Goal: Communication & Community: Answer question/provide support

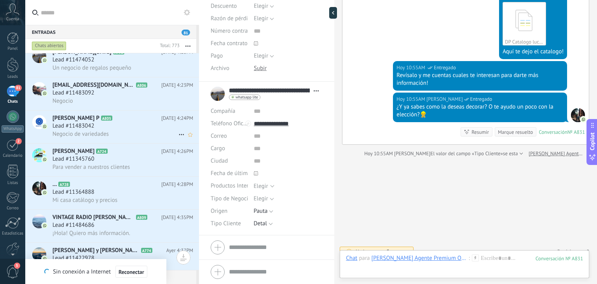
click at [127, 130] on div "Lead #11483042" at bounding box center [122, 126] width 141 height 8
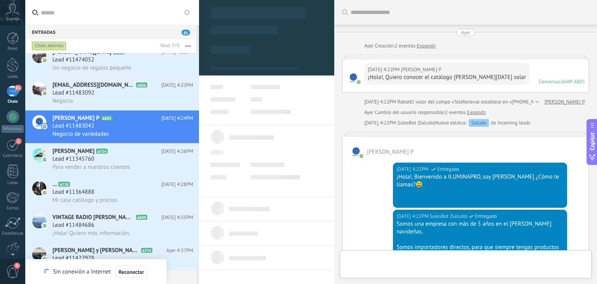
scroll to position [282, 0]
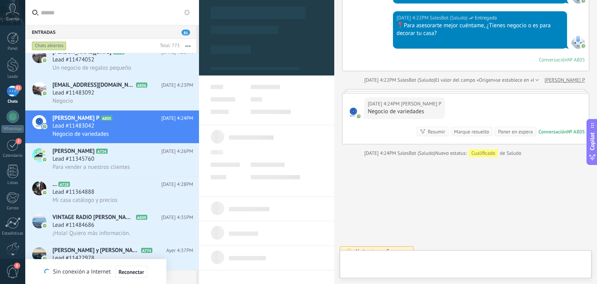
type textarea "**********"
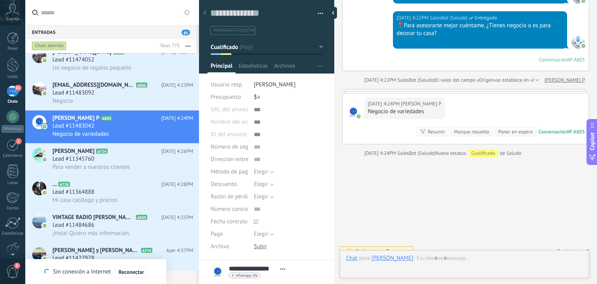
scroll to position [277, 0]
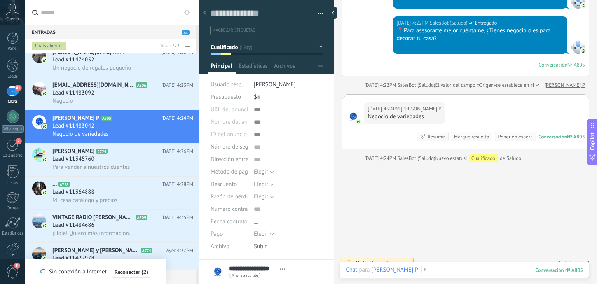
click at [439, 268] on div at bounding box center [464, 277] width 237 height 23
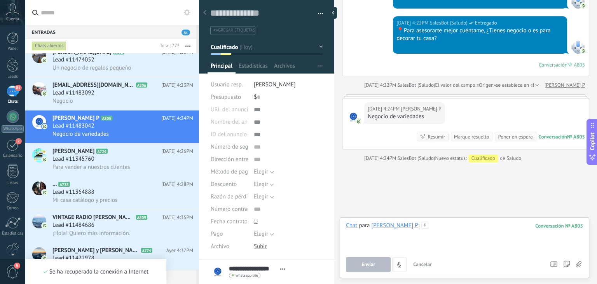
scroll to position [0, 0]
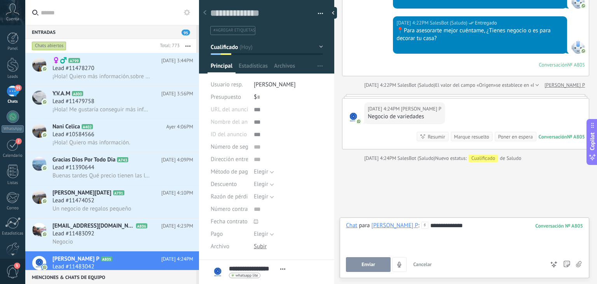
click at [376, 264] on button "Enviar" at bounding box center [368, 264] width 45 height 15
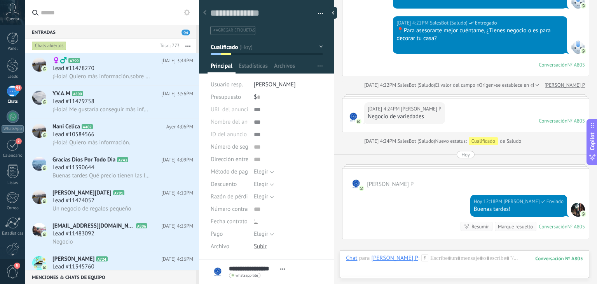
scroll to position [260, 0]
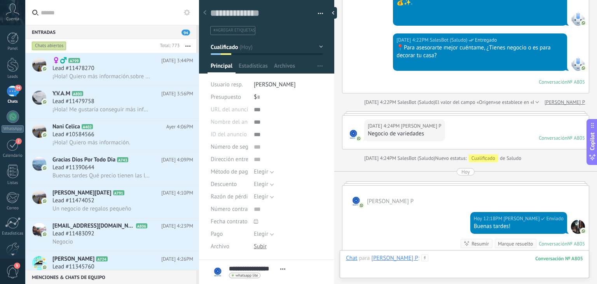
click at [443, 262] on div at bounding box center [464, 265] width 237 height 23
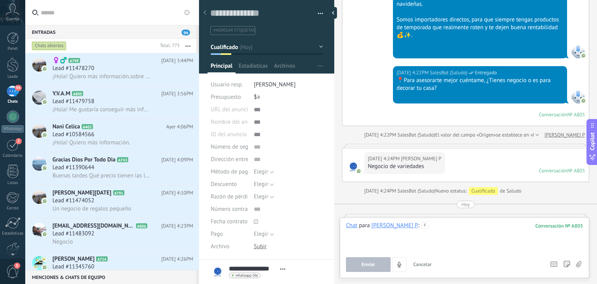
scroll to position [359, 0]
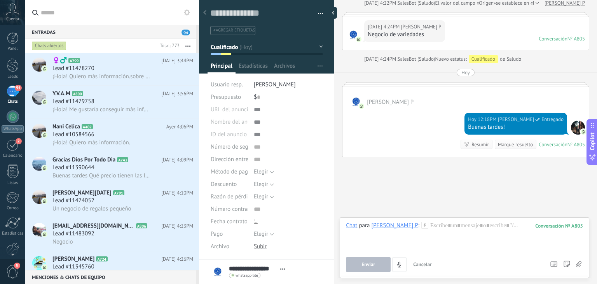
click at [425, 224] on icon at bounding box center [424, 225] width 7 height 7
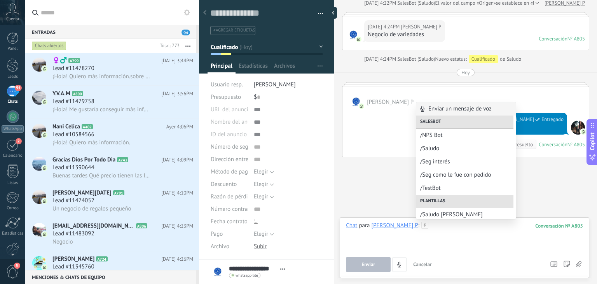
click at [439, 235] on div at bounding box center [464, 237] width 237 height 30
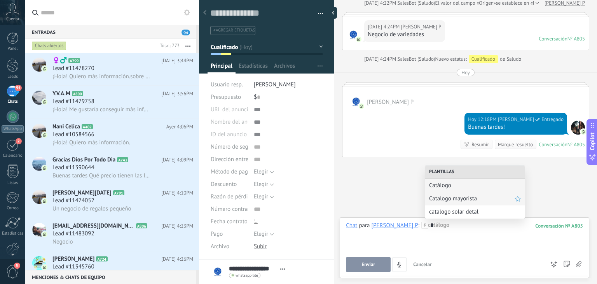
click at [451, 200] on span "Catalogo mayorista" at bounding box center [472, 198] width 86 height 7
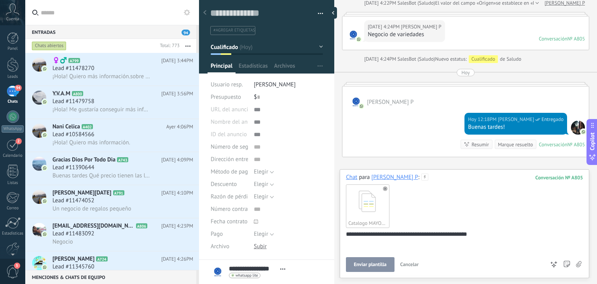
click at [372, 266] on span "Enviar plantilla" at bounding box center [370, 264] width 33 height 5
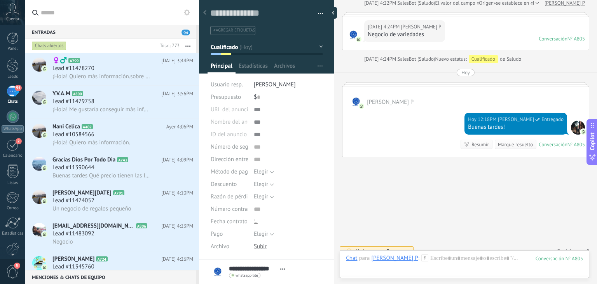
scroll to position [431, 0]
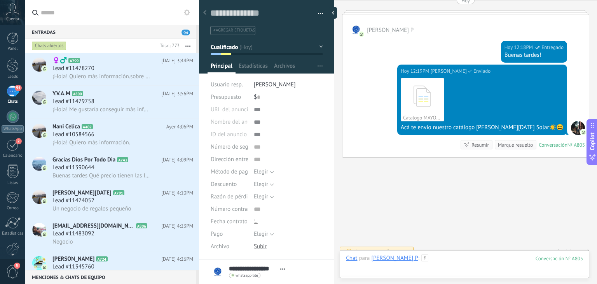
click at [442, 255] on div at bounding box center [464, 265] width 237 height 23
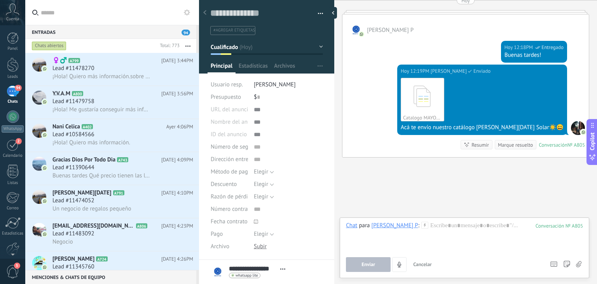
click at [442, 255] on div "Chat para [PERSON_NAME] P : 805 Enviar Cancelar Rastrear clics en links ? Reduc…" at bounding box center [464, 247] width 237 height 50
click at [437, 229] on div at bounding box center [464, 237] width 237 height 30
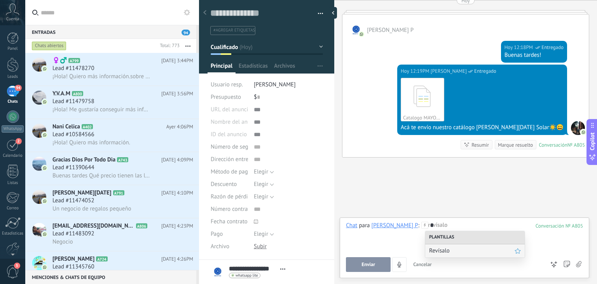
click at [437, 246] on div "Revísalo" at bounding box center [475, 250] width 100 height 13
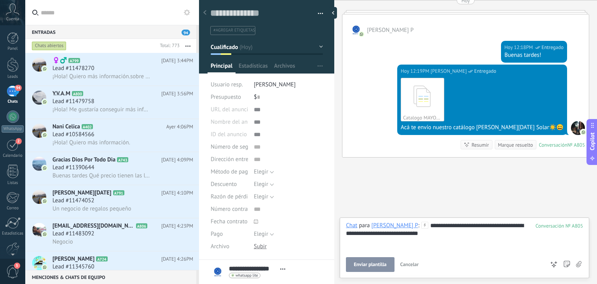
click at [380, 268] on button "Enviar plantilla" at bounding box center [370, 264] width 48 height 15
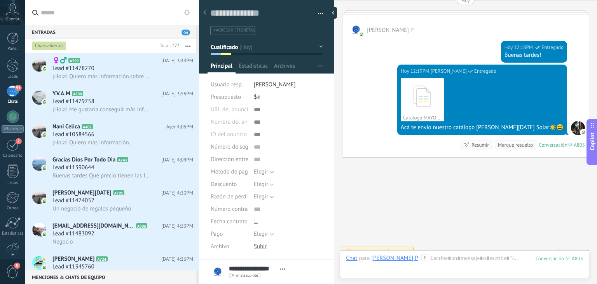
scroll to position [463, 0]
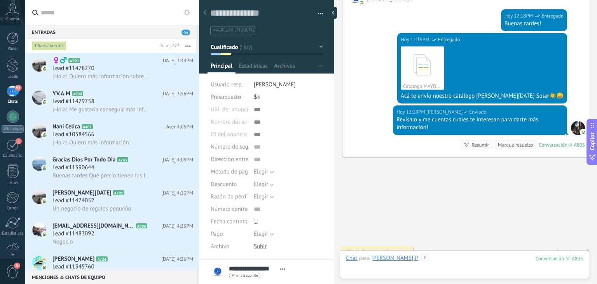
click at [432, 254] on div at bounding box center [464, 265] width 237 height 23
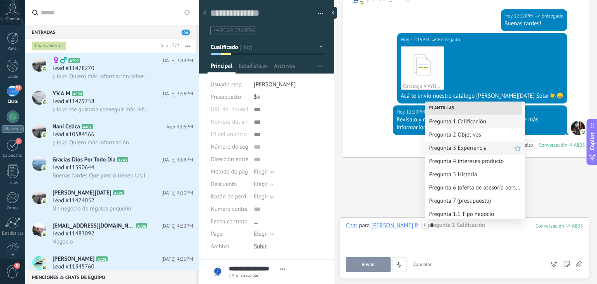
click at [459, 142] on div "Pregunta 3 Experiencia" at bounding box center [475, 148] width 100 height 13
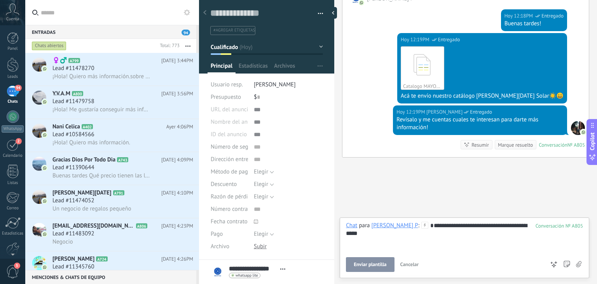
click at [364, 264] on span "Enviar plantilla" at bounding box center [370, 264] width 33 height 5
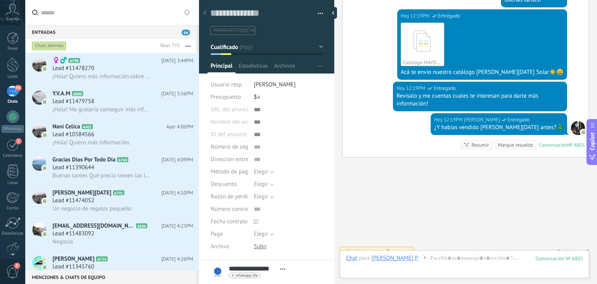
scroll to position [99, 0]
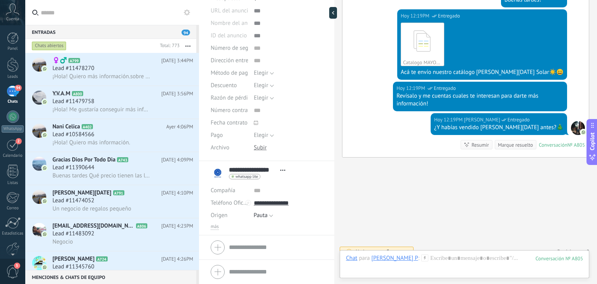
click at [208, 227] on li "**********" at bounding box center [266, 198] width 135 height 74
click at [210, 227] on li "**********" at bounding box center [266, 198] width 135 height 74
click at [214, 227] on span "más" at bounding box center [215, 227] width 8 height 6
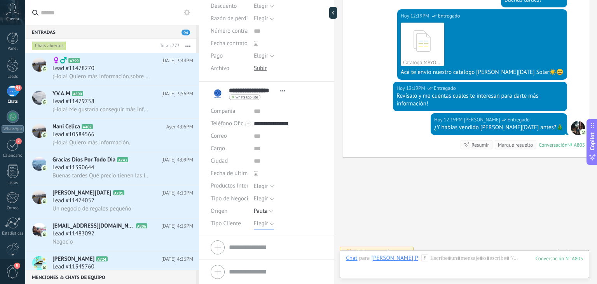
click at [258, 222] on span "Elegir" at bounding box center [261, 223] width 14 height 7
click at [258, 197] on span "Elegir" at bounding box center [261, 198] width 14 height 7
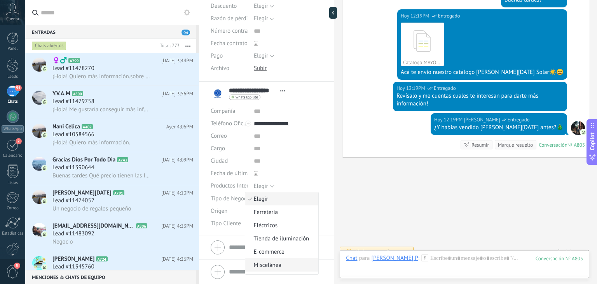
click at [264, 259] on li "Miscelánea" at bounding box center [281, 264] width 73 height 13
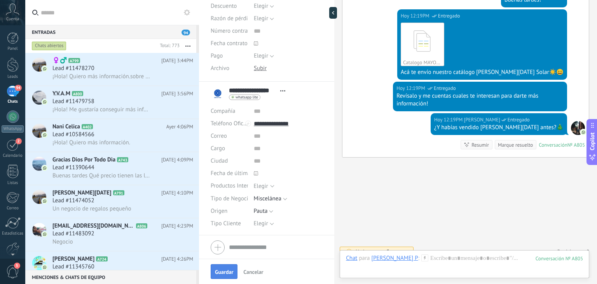
click at [230, 269] on span "Guardar" at bounding box center [224, 271] width 18 height 5
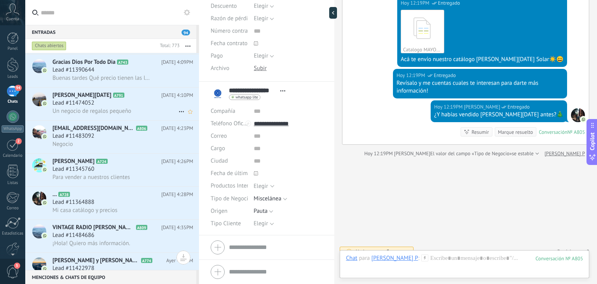
scroll to position [117, 0]
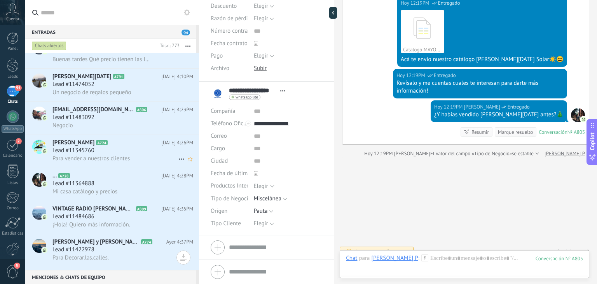
click at [100, 161] on span "Para vender a nuestros clientes" at bounding box center [90, 158] width 77 height 7
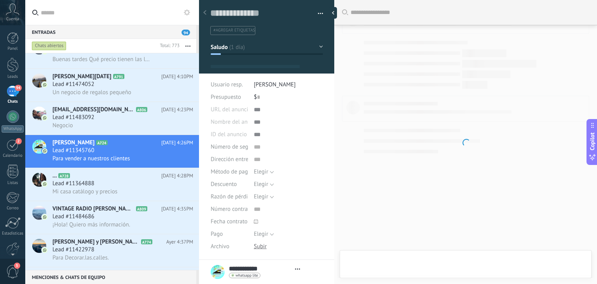
type textarea "**********"
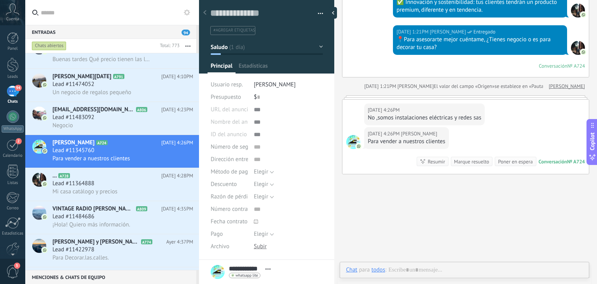
scroll to position [11, 0]
click at [437, 273] on div at bounding box center [464, 277] width 237 height 23
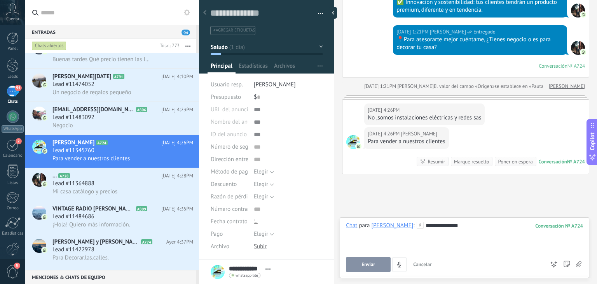
click at [370, 271] on button "Enviar" at bounding box center [368, 264] width 45 height 15
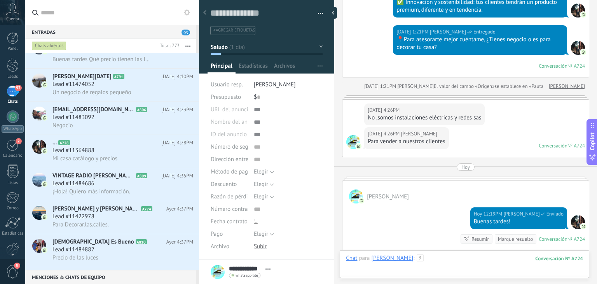
click at [437, 259] on div at bounding box center [464, 265] width 237 height 23
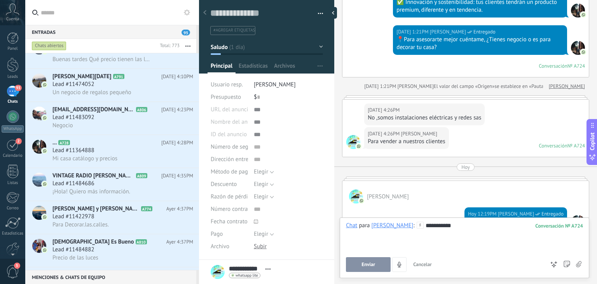
click at [368, 262] on span "Enviar" at bounding box center [369, 264] width 14 height 5
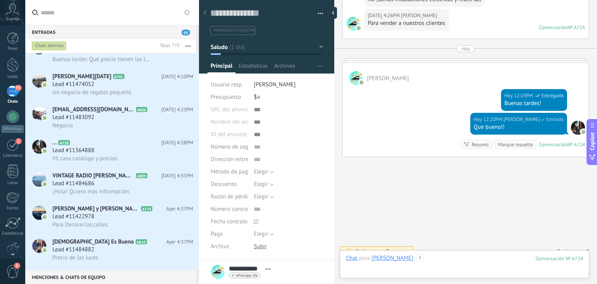
click at [432, 257] on div at bounding box center [464, 265] width 237 height 23
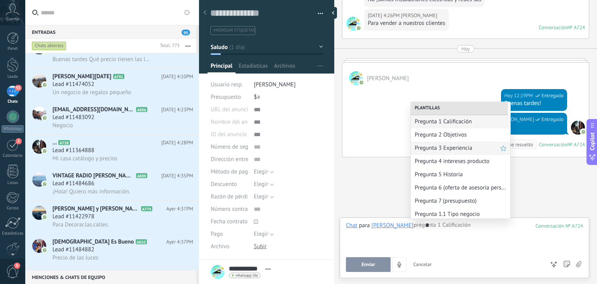
click at [460, 152] on div "Pregunta 3 Experiencia" at bounding box center [461, 148] width 100 height 13
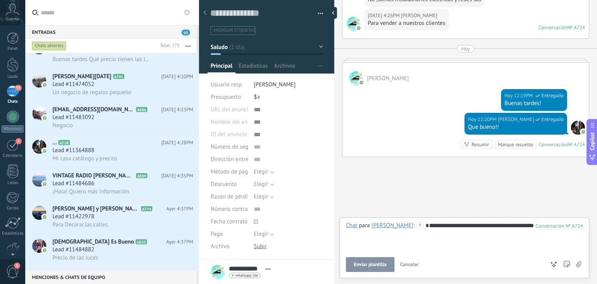
click at [368, 269] on button "Enviar plantilla" at bounding box center [370, 264] width 48 height 15
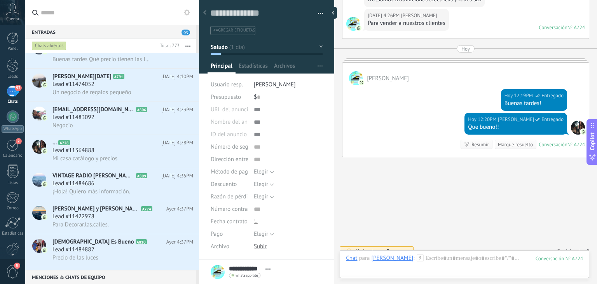
scroll to position [440, 0]
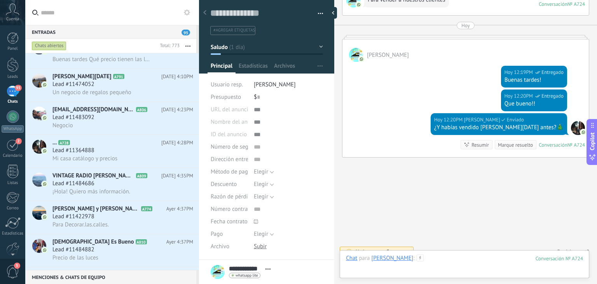
click at [429, 261] on div at bounding box center [464, 265] width 237 height 23
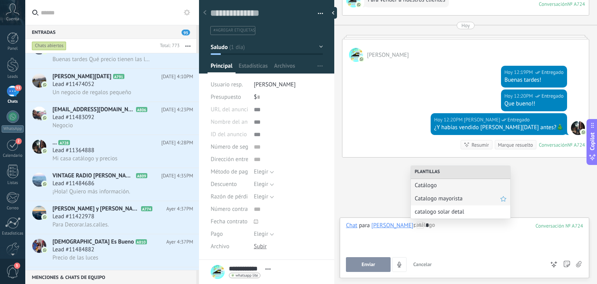
click at [429, 196] on span "Catalogo mayorista" at bounding box center [458, 198] width 86 height 7
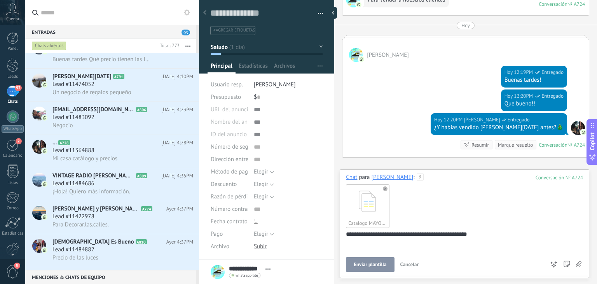
click at [375, 258] on button "Enviar plantilla" at bounding box center [370, 264] width 48 height 15
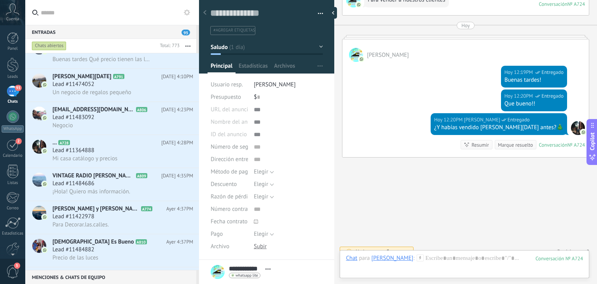
scroll to position [512, 0]
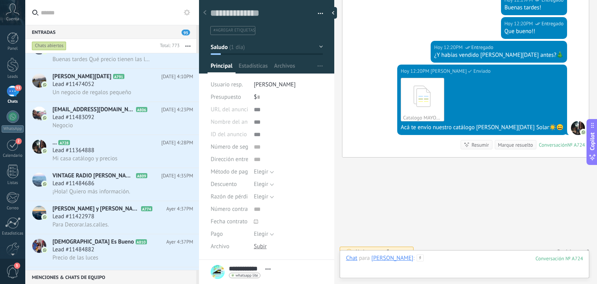
click at [430, 256] on div at bounding box center [464, 265] width 237 height 23
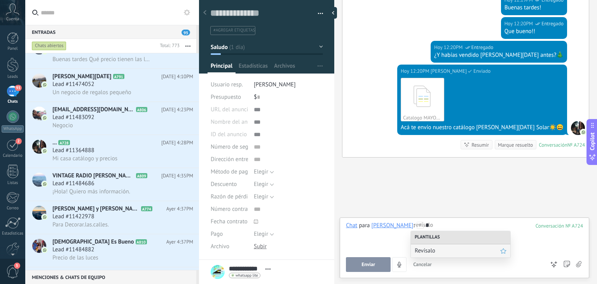
click at [421, 249] on span "Revísalo" at bounding box center [458, 250] width 86 height 7
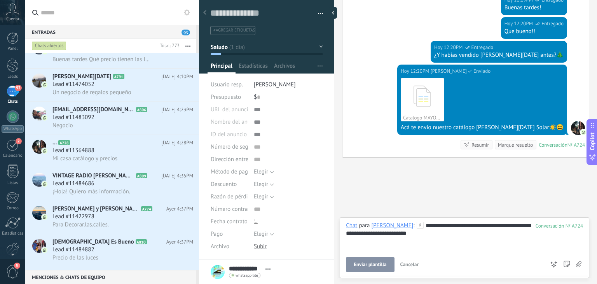
click at [365, 264] on span "Enviar plantilla" at bounding box center [370, 264] width 33 height 5
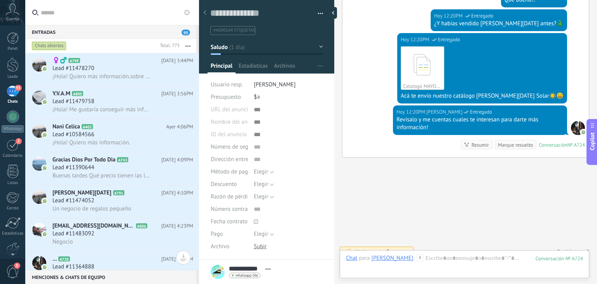
scroll to position [99, 0]
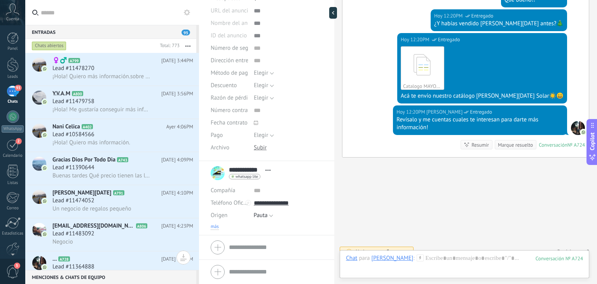
click at [213, 226] on span "más" at bounding box center [215, 227] width 8 height 6
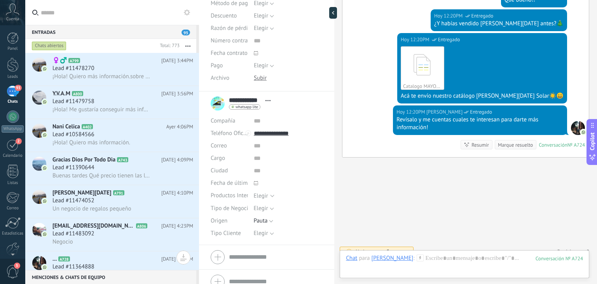
scroll to position [178, 0]
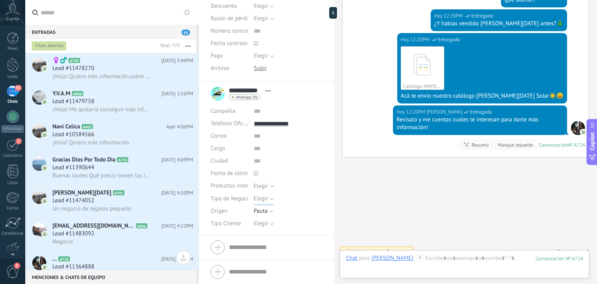
click at [260, 197] on span "Elegir" at bounding box center [261, 198] width 14 height 7
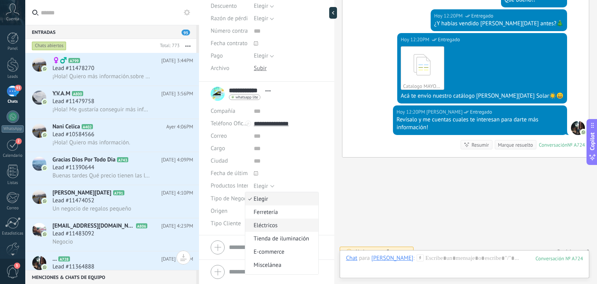
click at [264, 224] on span "Eléctricos" at bounding box center [280, 225] width 71 height 7
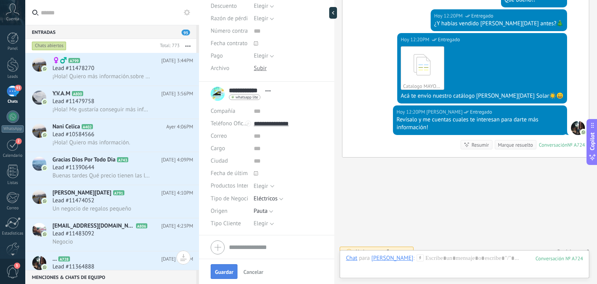
click at [224, 267] on button "Guardar" at bounding box center [224, 271] width 27 height 15
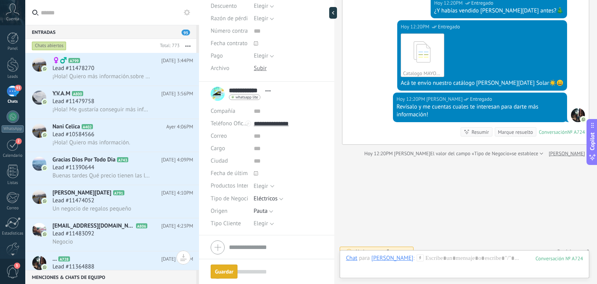
scroll to position [0, 0]
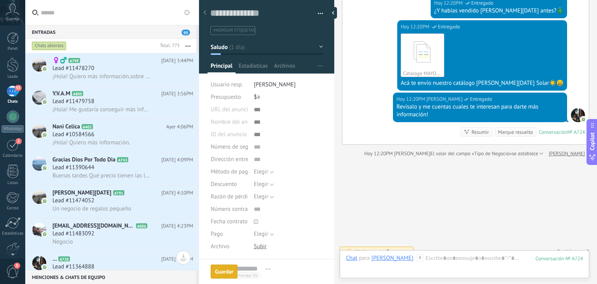
click at [238, 52] on button "Saludo" at bounding box center [267, 47] width 112 height 14
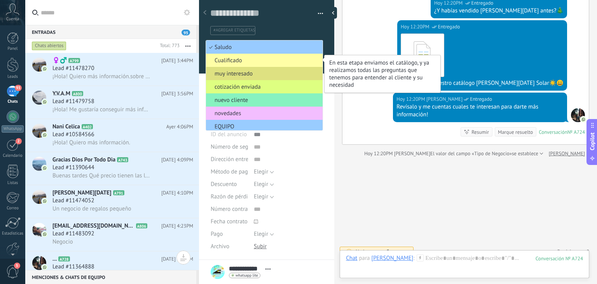
click at [238, 59] on span "Cualificado" at bounding box center [263, 60] width 114 height 7
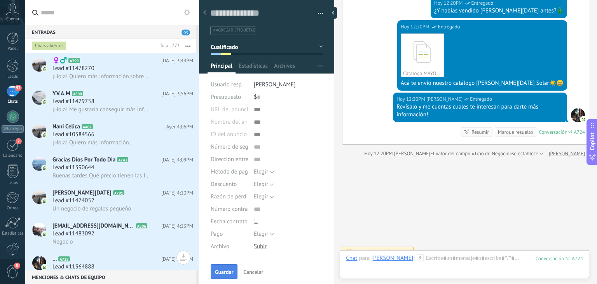
click at [224, 270] on span "Guardar" at bounding box center [224, 271] width 18 height 5
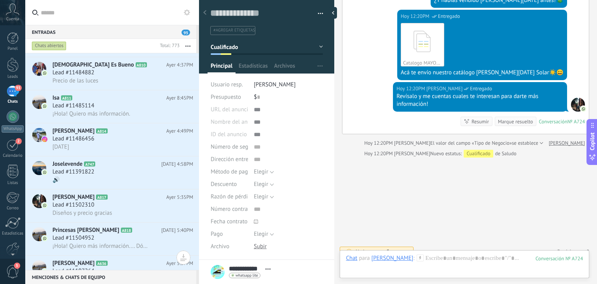
scroll to position [319, 0]
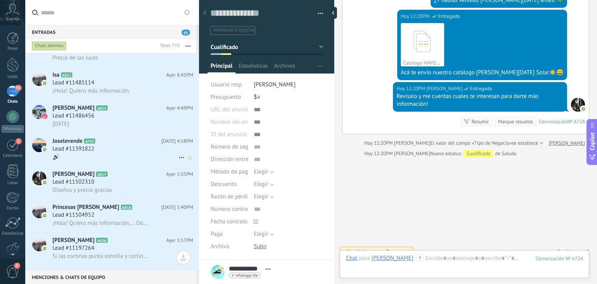
click at [110, 153] on div "Lead #11391822" at bounding box center [122, 149] width 141 height 8
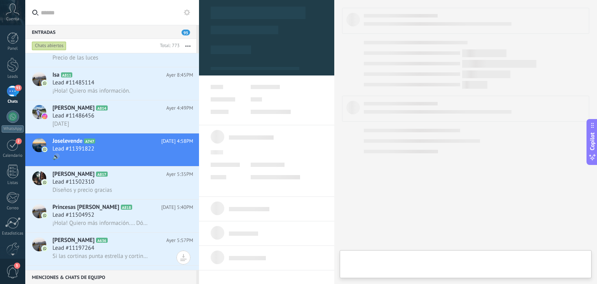
type textarea "**********"
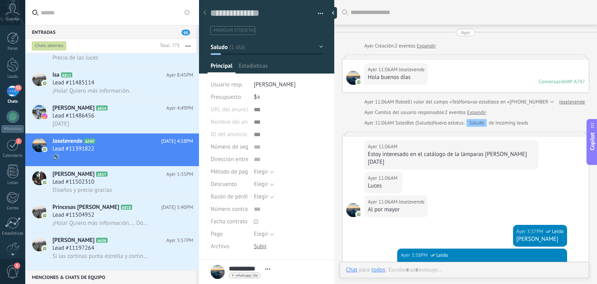
scroll to position [301, 0]
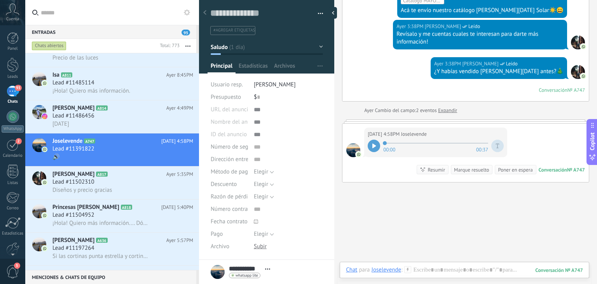
click at [373, 143] on icon at bounding box center [373, 145] width 3 height 5
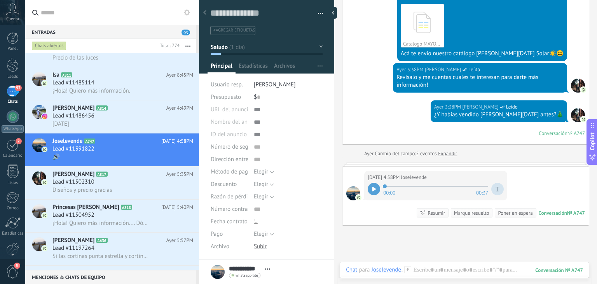
scroll to position [262, 0]
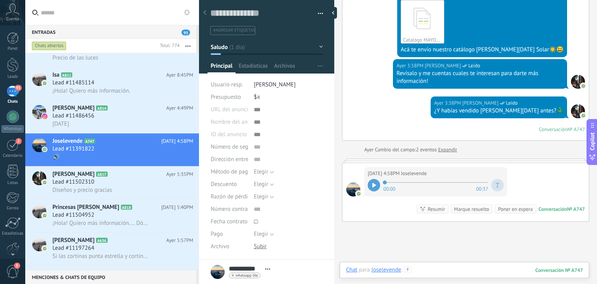
click at [457, 266] on div at bounding box center [464, 277] width 237 height 23
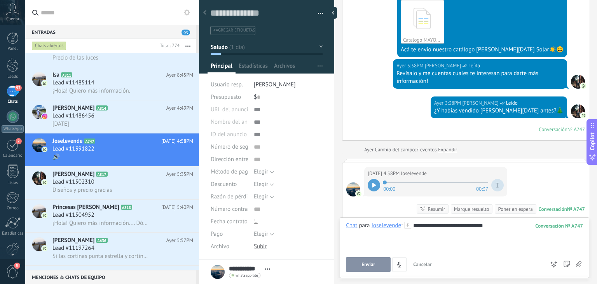
click at [360, 268] on button "Enviar" at bounding box center [368, 264] width 45 height 15
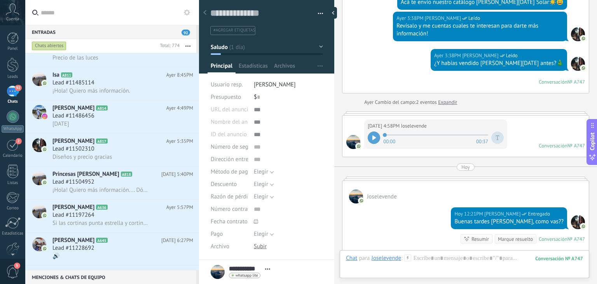
scroll to position [348, 0]
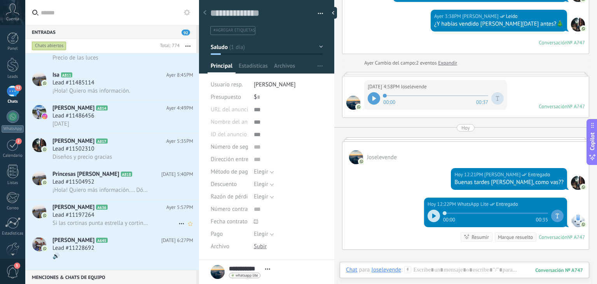
click at [131, 211] on h2 "[PERSON_NAME] A636" at bounding box center [109, 207] width 114 height 8
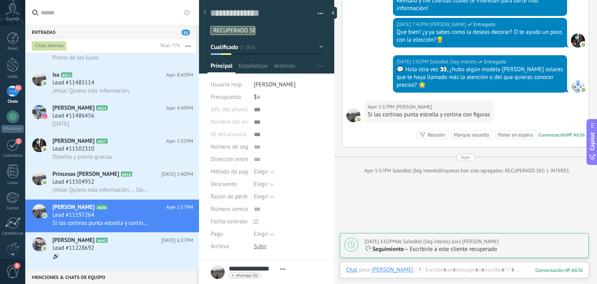
scroll to position [577, 0]
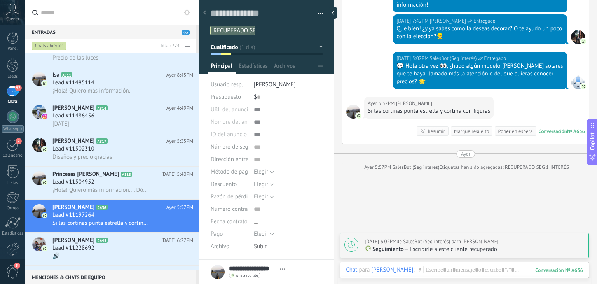
click at [438, 250] on p "Seguimiento — Escribirle a este cliente recuperado" at bounding box center [475, 249] width 220 height 8
type textarea "**********"
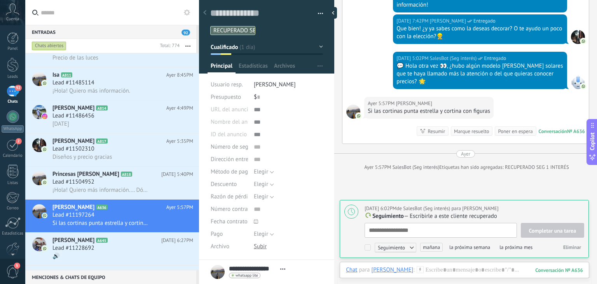
scroll to position [8, 0]
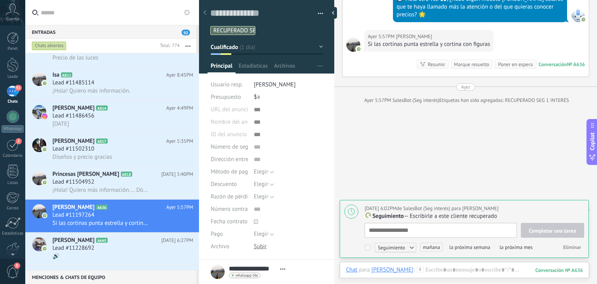
click at [571, 243] on button "Eliminar" at bounding box center [572, 247] width 24 height 12
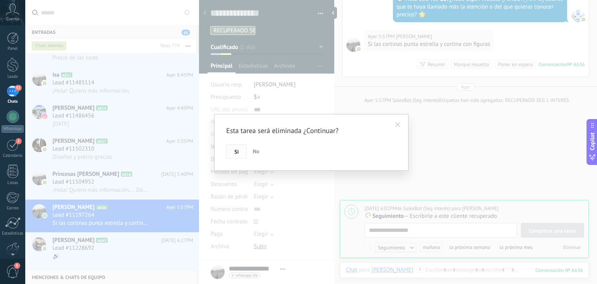
click at [240, 154] on button "Si" at bounding box center [236, 151] width 21 height 15
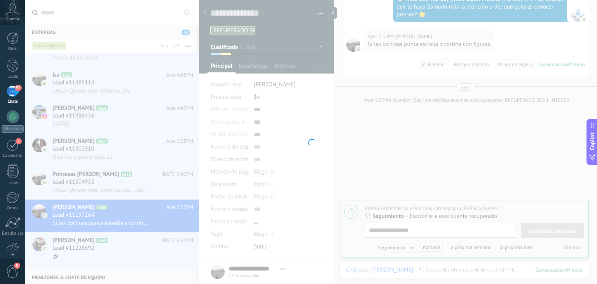
scroll to position [591, 0]
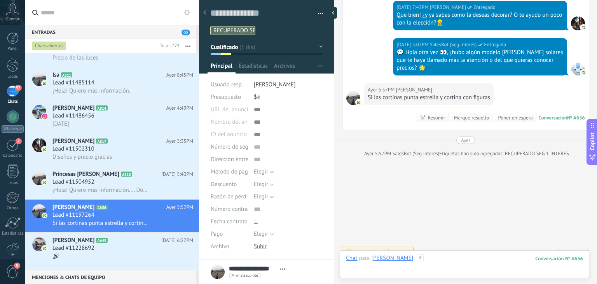
click at [448, 266] on div at bounding box center [464, 265] width 237 height 23
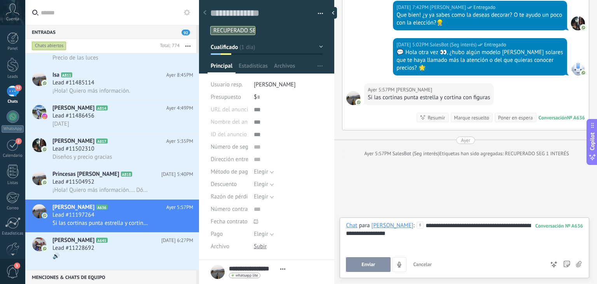
click at [372, 262] on span "Enviar" at bounding box center [369, 264] width 14 height 5
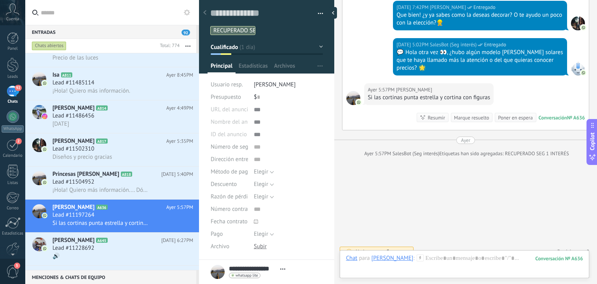
scroll to position [568, 0]
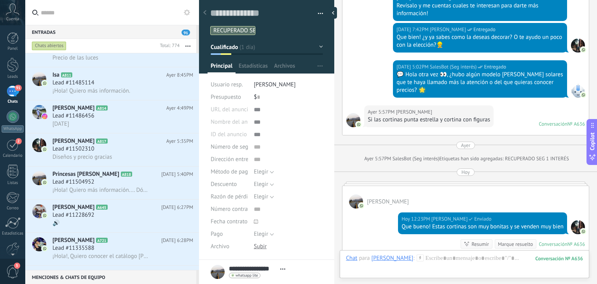
click at [451, 254] on div "Chat Correo Nota Tarea Chat para [PERSON_NAME] : 636 Enviar Cancelar Rastrear c…" at bounding box center [465, 264] width 250 height 28
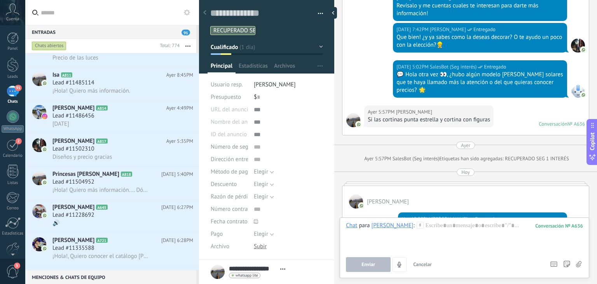
scroll to position [667, 0]
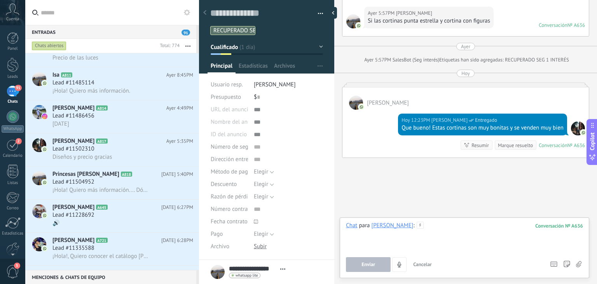
click at [441, 224] on div at bounding box center [464, 237] width 237 height 30
click at [379, 264] on button "Enviar" at bounding box center [368, 264] width 45 height 15
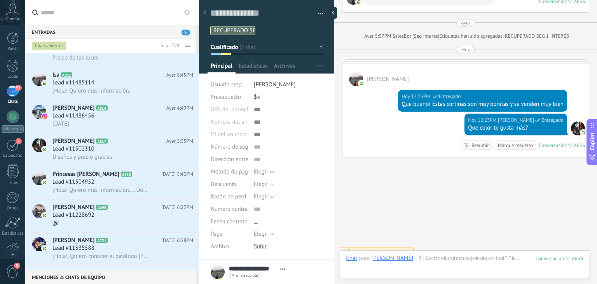
scroll to position [99, 0]
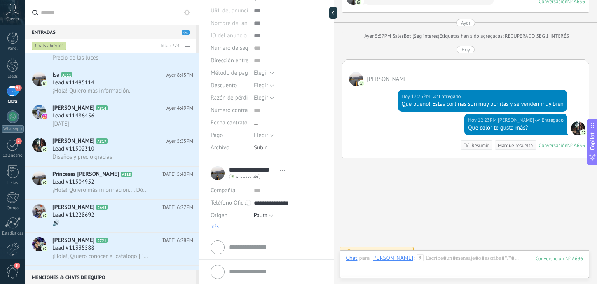
click at [215, 227] on span "más" at bounding box center [215, 227] width 8 height 6
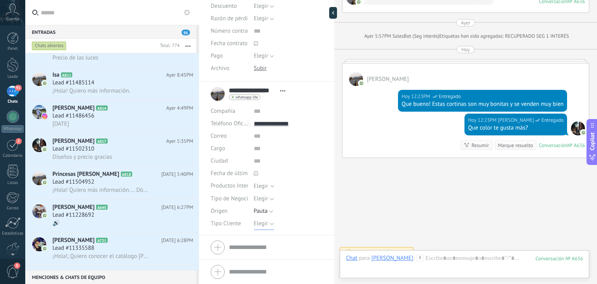
click at [262, 219] on button "Elegir" at bounding box center [264, 223] width 20 height 12
click at [261, 263] on span "Detal" at bounding box center [280, 263] width 71 height 7
click at [214, 271] on button "Guardar" at bounding box center [224, 271] width 27 height 15
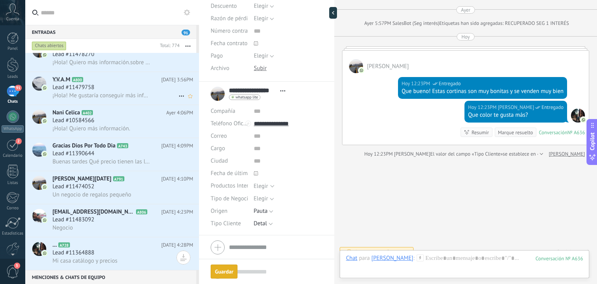
scroll to position [0, 0]
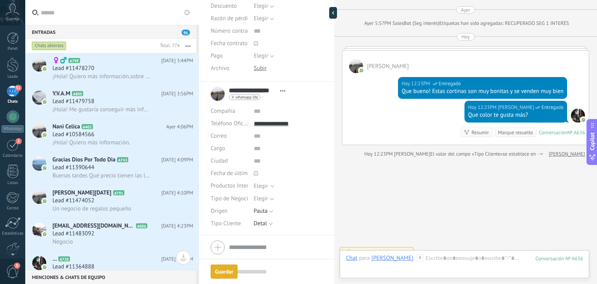
click at [181, 45] on button "button" at bounding box center [188, 46] width 17 height 14
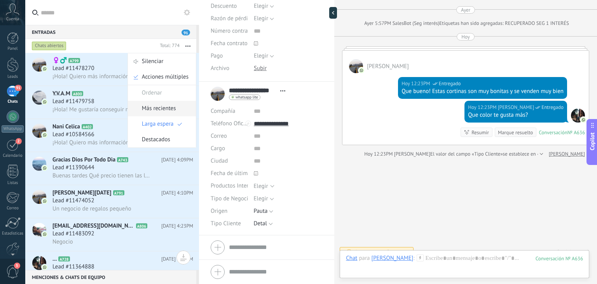
click at [163, 106] on span "Más recientes" at bounding box center [159, 109] width 34 height 16
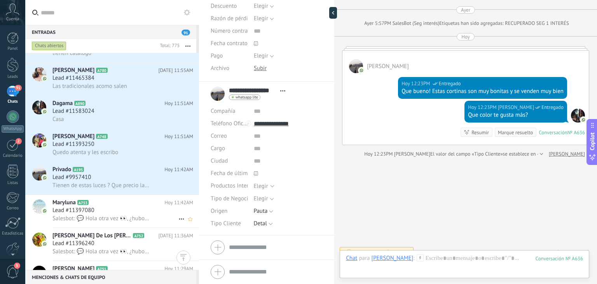
scroll to position [306, 0]
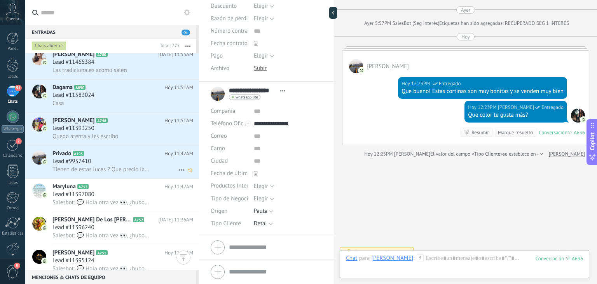
click at [126, 173] on span "Tienen de estas luces ? Que precio la tienen necesito dos" at bounding box center [101, 169] width 98 height 7
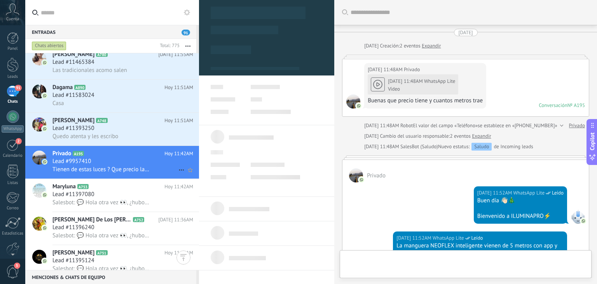
type textarea "**********"
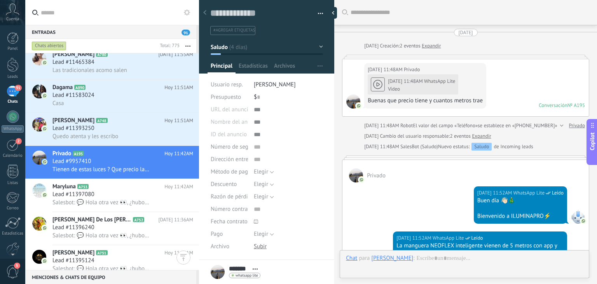
scroll to position [11, 0]
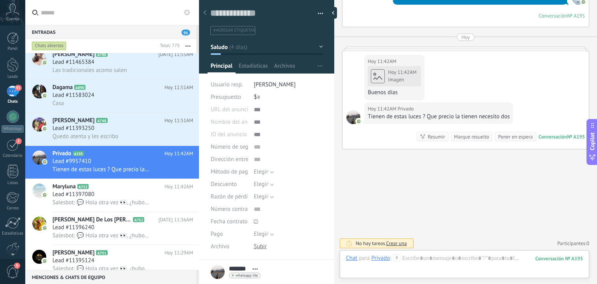
click at [390, 76] on div "[DATE] 11:42AM Imagen Buenos días" at bounding box center [394, 80] width 53 height 31
click at [379, 74] on div "[DATE] 11:42AM Imagen Buenos días" at bounding box center [394, 80] width 53 height 31
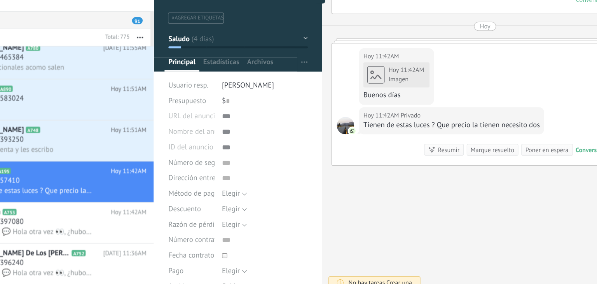
click at [385, 81] on div "[DATE] 11:42AM Imagen Buenos días" at bounding box center [394, 80] width 53 height 31
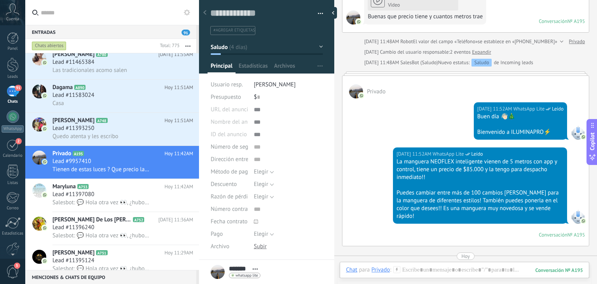
scroll to position [0, 0]
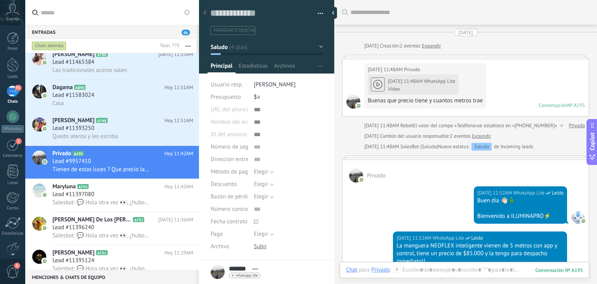
click at [287, 49] on button "Saludo" at bounding box center [267, 47] width 112 height 14
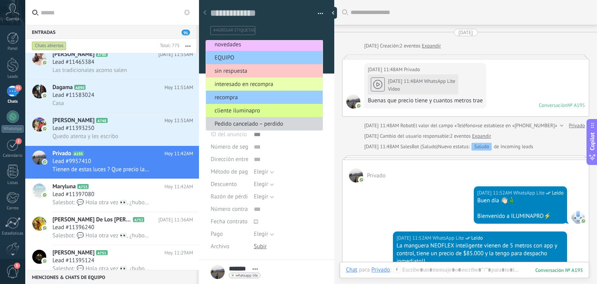
scroll to position [69, 0]
click at [268, 113] on span "cliente iluminapro" at bounding box center [263, 110] width 114 height 7
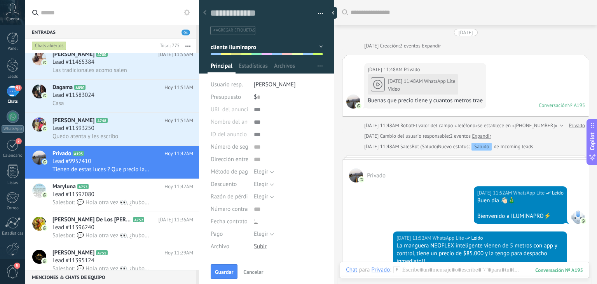
scroll to position [112, 0]
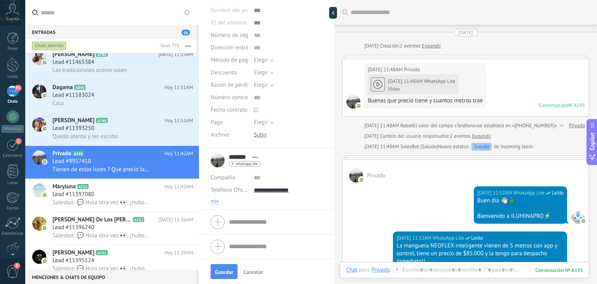
click at [217, 201] on span "más" at bounding box center [215, 201] width 8 height 6
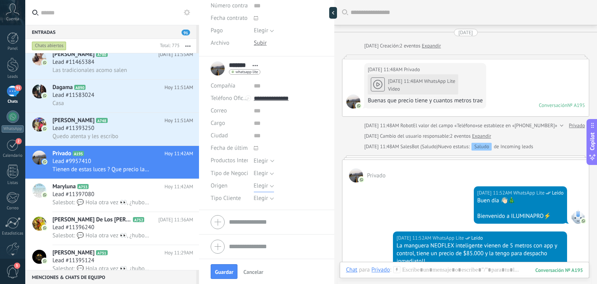
click at [262, 189] on span "Elegir" at bounding box center [261, 185] width 14 height 7
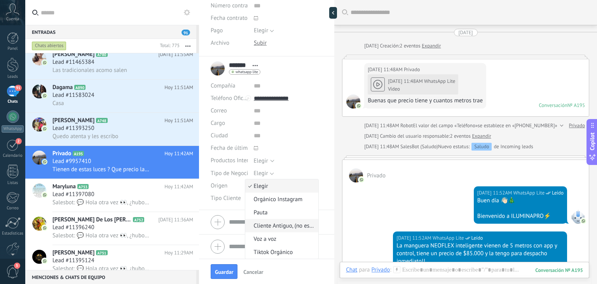
click at [268, 221] on li "Cliente Antiguo, (no especifica)" at bounding box center [281, 225] width 73 height 13
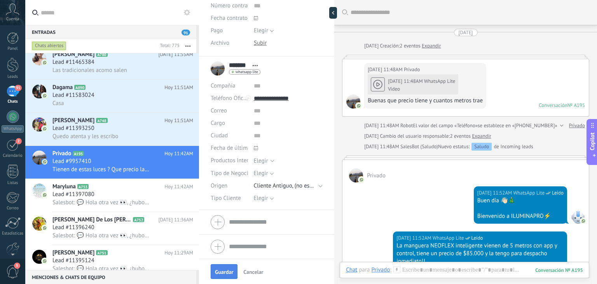
click at [230, 265] on button "Guardar" at bounding box center [224, 271] width 27 height 15
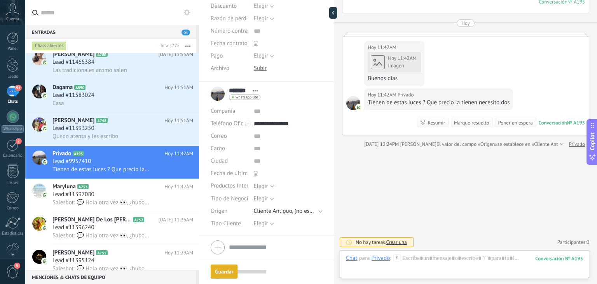
scroll to position [358, 0]
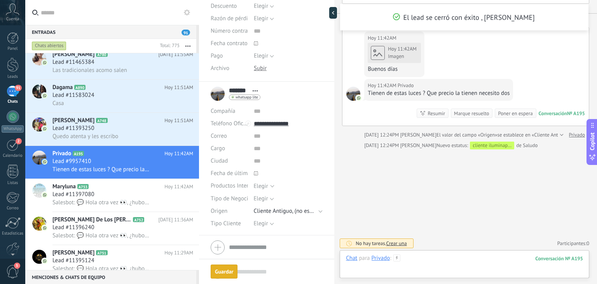
click at [437, 258] on div at bounding box center [464, 265] width 237 height 23
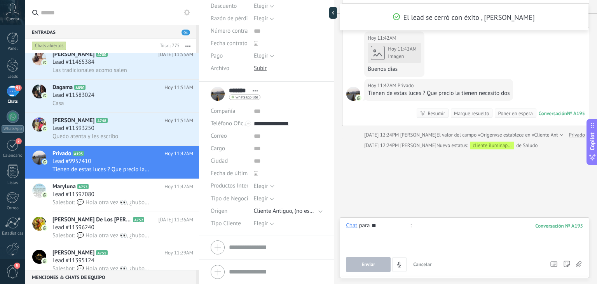
type input "*"
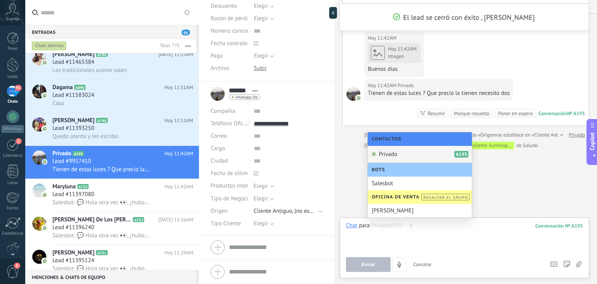
click at [435, 226] on div at bounding box center [464, 237] width 237 height 30
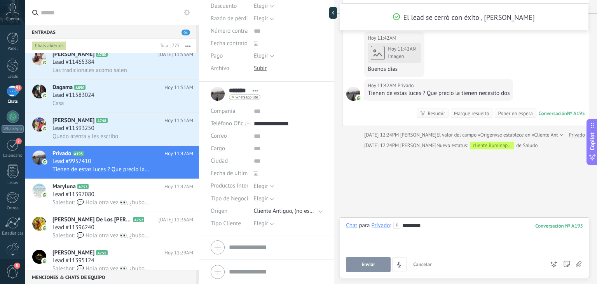
click at [371, 260] on button "Enviar" at bounding box center [368, 264] width 45 height 15
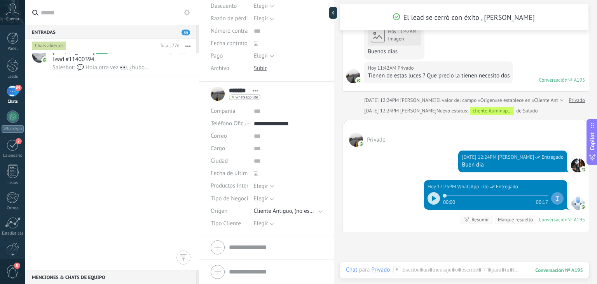
scroll to position [0, 0]
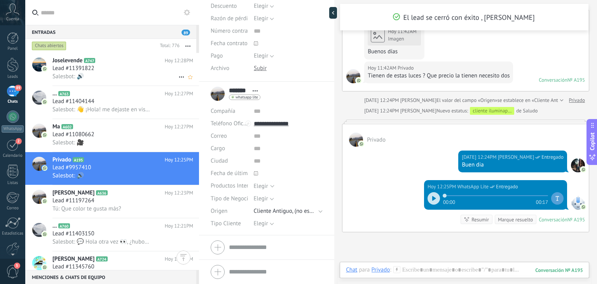
click at [113, 75] on div "Salesbot: 🔊" at bounding box center [122, 76] width 141 height 8
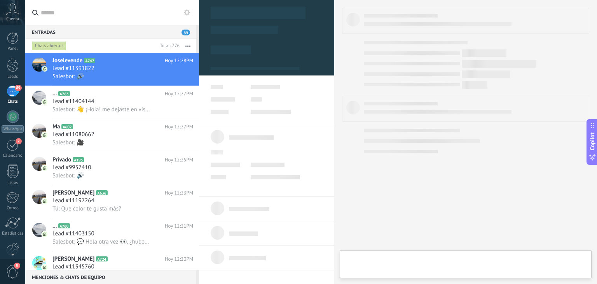
type textarea "**********"
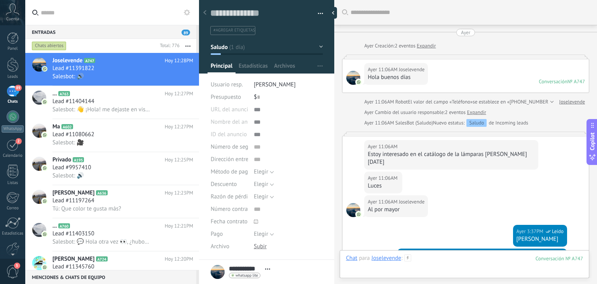
scroll to position [547, 0]
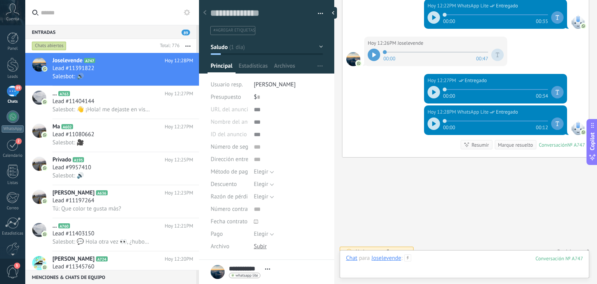
click at [425, 261] on div at bounding box center [464, 265] width 237 height 23
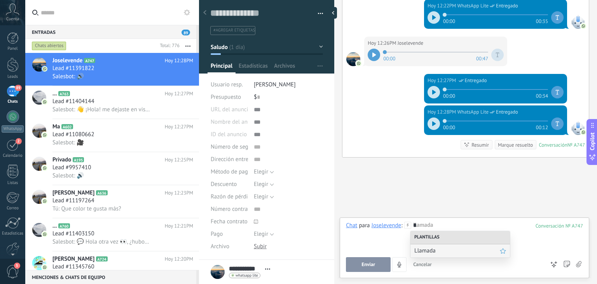
click at [426, 250] on span "Llamada" at bounding box center [457, 250] width 86 height 7
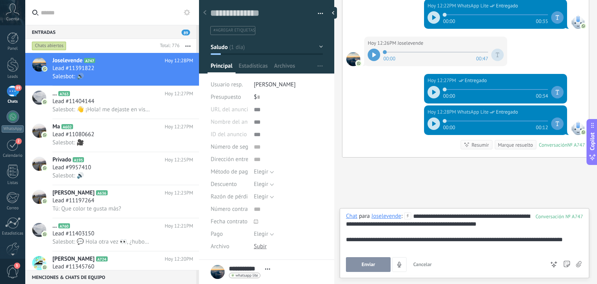
click at [369, 266] on span "Enviar" at bounding box center [369, 264] width 14 height 5
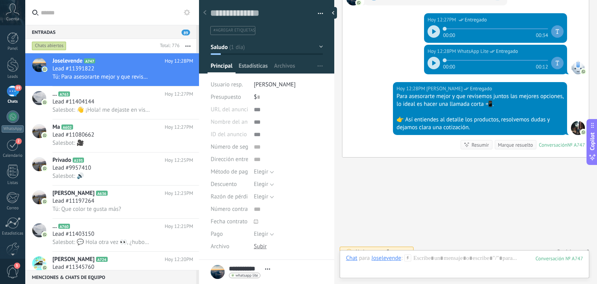
scroll to position [0, 0]
click at [255, 42] on button "Saludo" at bounding box center [267, 47] width 112 height 14
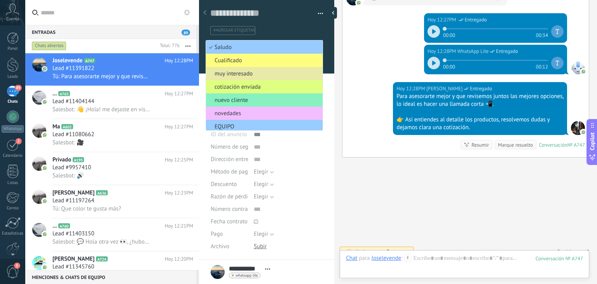
click at [246, 77] on span "muy interesado" at bounding box center [263, 73] width 114 height 7
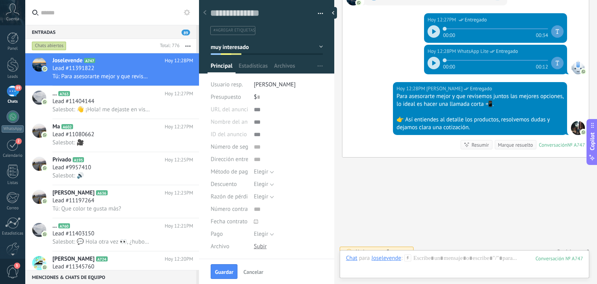
scroll to position [136, 0]
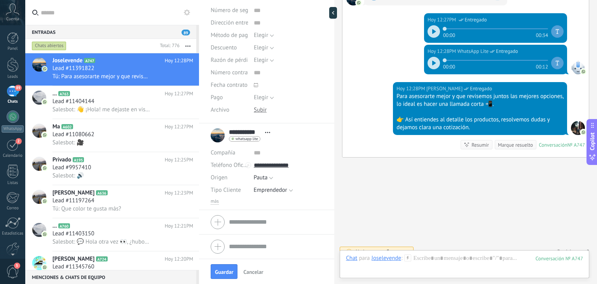
click at [227, 262] on div "Guardar Cancelar" at bounding box center [266, 271] width 135 height 25
click at [226, 264] on button "Guardar" at bounding box center [224, 271] width 27 height 15
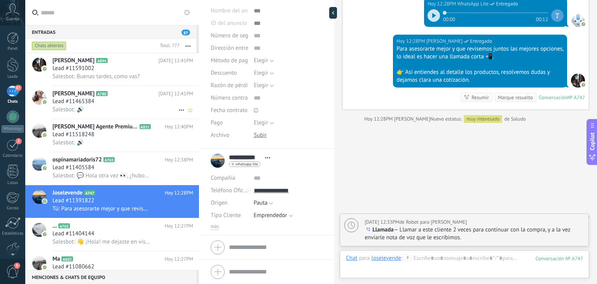
scroll to position [0, 0]
click at [187, 44] on button "button" at bounding box center [188, 46] width 17 height 14
click at [165, 123] on span "Larga espera" at bounding box center [158, 124] width 32 height 16
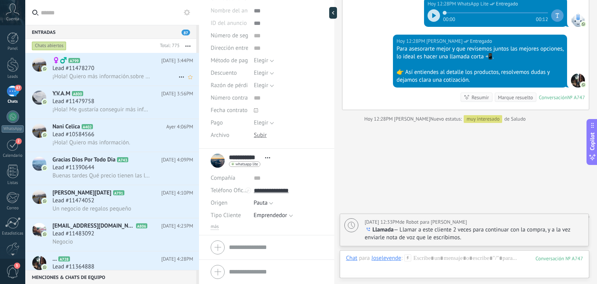
click at [131, 72] on div "Lead #11478270" at bounding box center [122, 69] width 141 height 8
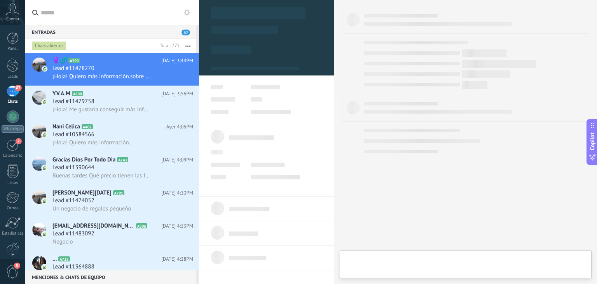
type textarea "**********"
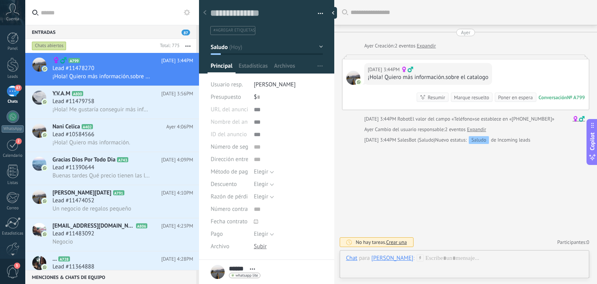
scroll to position [11, 0]
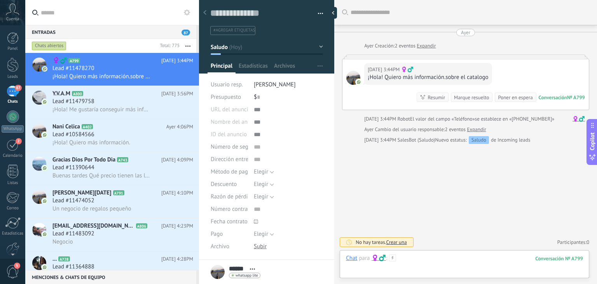
click at [424, 259] on div at bounding box center [464, 265] width 237 height 23
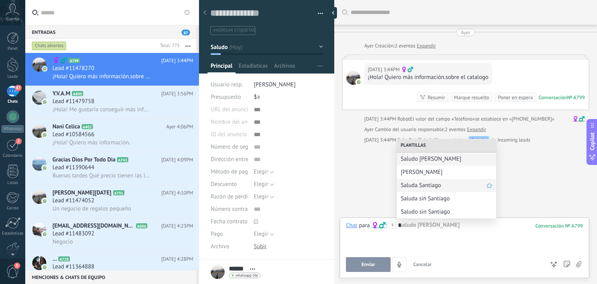
click at [430, 183] on span "Saluda Santiago" at bounding box center [444, 185] width 86 height 7
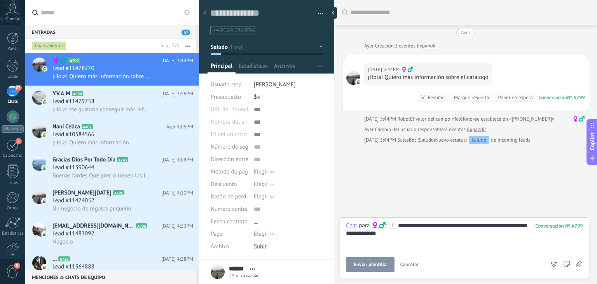
click at [360, 262] on span "Enviar plantilla" at bounding box center [370, 264] width 33 height 5
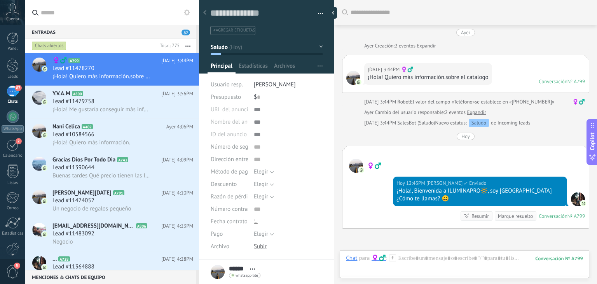
scroll to position [79, 0]
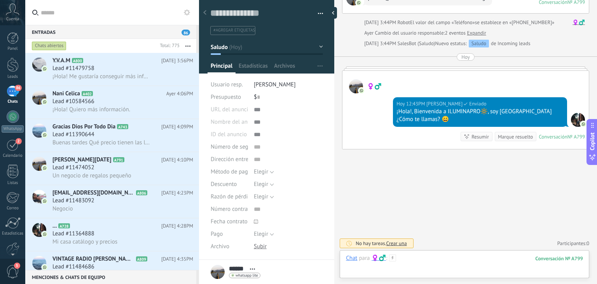
click at [418, 258] on div at bounding box center [464, 265] width 237 height 23
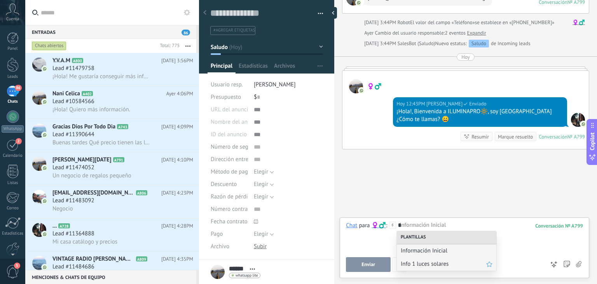
click at [418, 264] on span "Info 1 luces solares" at bounding box center [444, 263] width 86 height 7
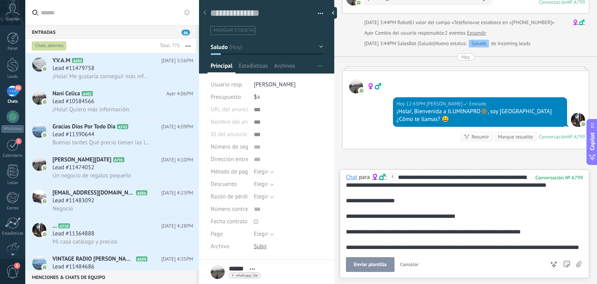
click at [364, 264] on span "Enviar plantilla" at bounding box center [370, 264] width 33 height 5
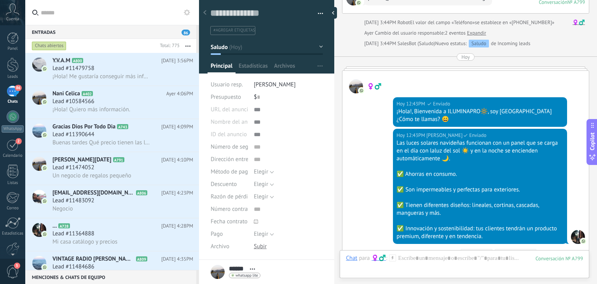
scroll to position [197, 0]
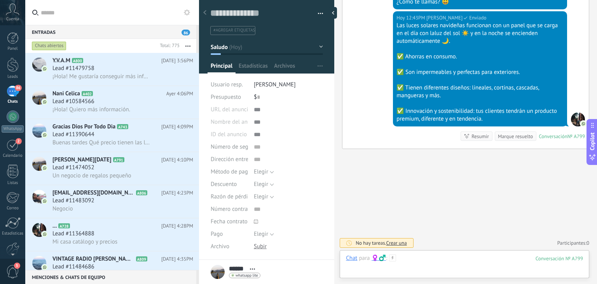
click at [424, 267] on div at bounding box center [464, 265] width 237 height 23
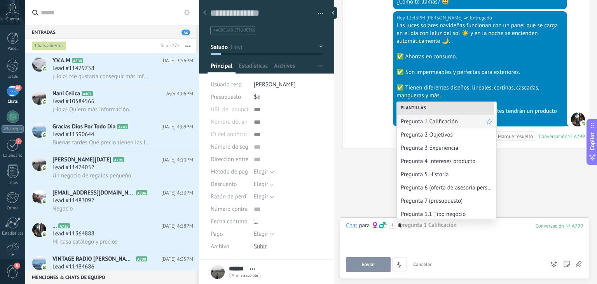
click at [423, 122] on span "Pregunta 1 Calificación" at bounding box center [444, 121] width 86 height 7
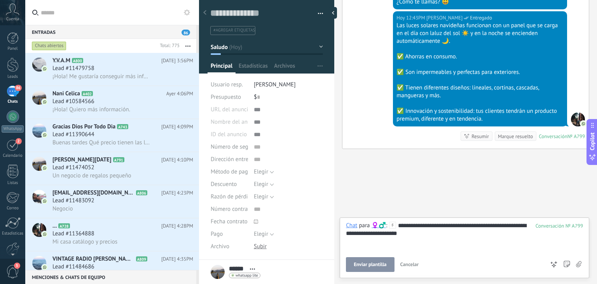
click at [358, 263] on span "Enviar plantilla" at bounding box center [370, 264] width 33 height 5
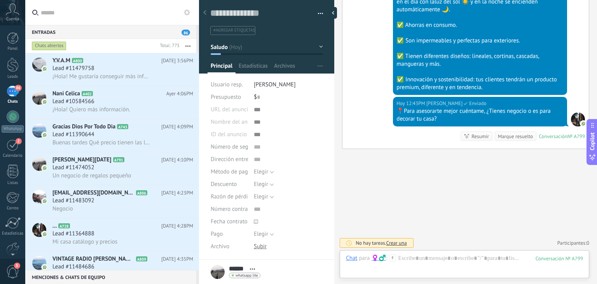
scroll to position [86, 0]
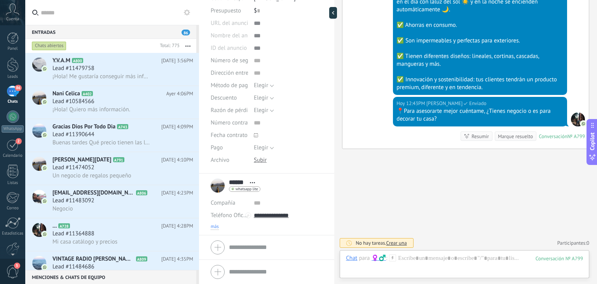
click at [212, 227] on span "más" at bounding box center [215, 227] width 8 height 6
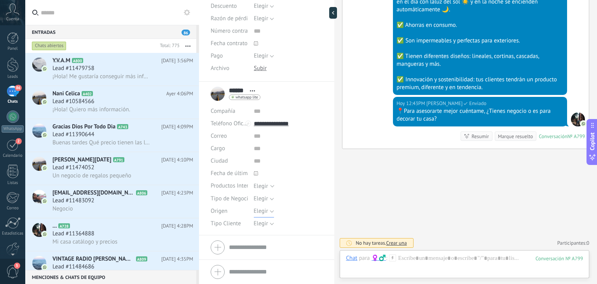
click at [259, 212] on span "Elegir" at bounding box center [261, 210] width 14 height 7
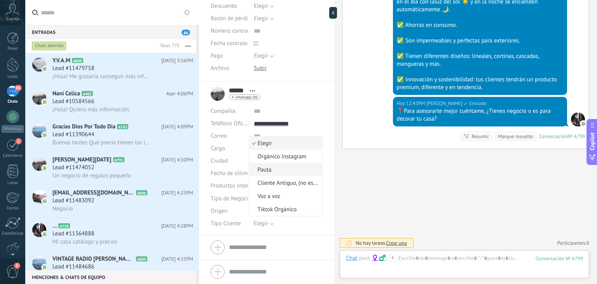
click at [272, 168] on span "Pauta" at bounding box center [284, 169] width 71 height 7
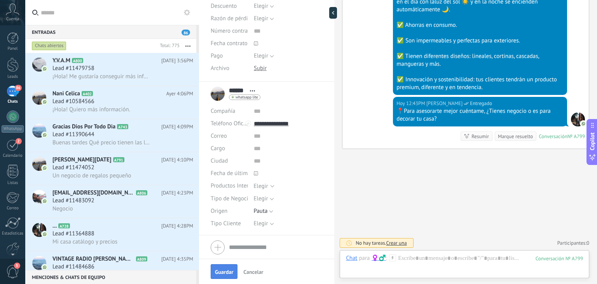
click at [218, 272] on span "Guardar" at bounding box center [224, 271] width 18 height 5
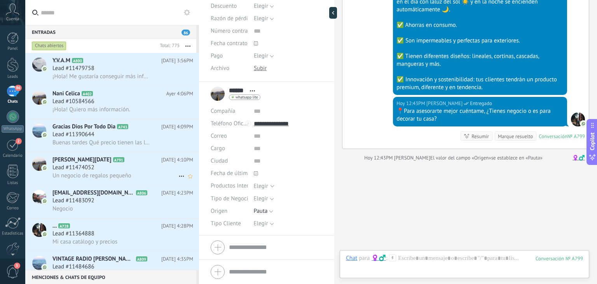
scroll to position [241, 0]
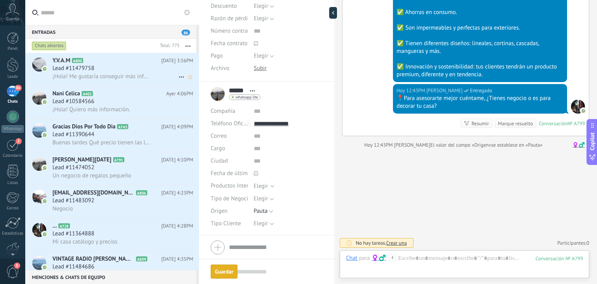
click at [138, 63] on h2 "Y.V.A.M A800" at bounding box center [106, 61] width 109 height 8
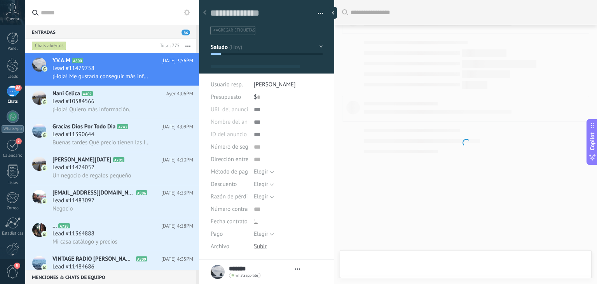
type textarea "**********"
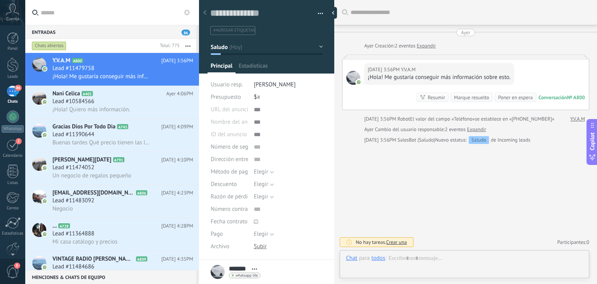
scroll to position [11, 0]
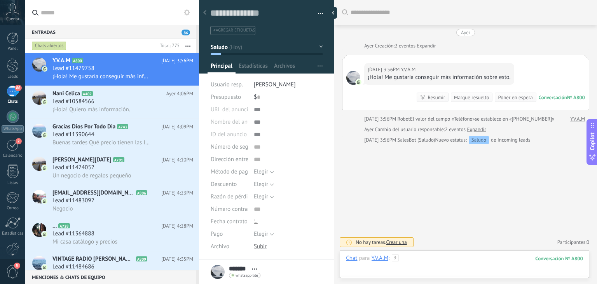
click at [427, 258] on div at bounding box center [464, 265] width 237 height 23
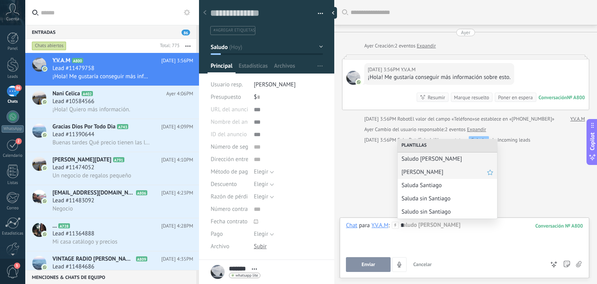
click at [431, 170] on span "[PERSON_NAME]" at bounding box center [445, 171] width 86 height 7
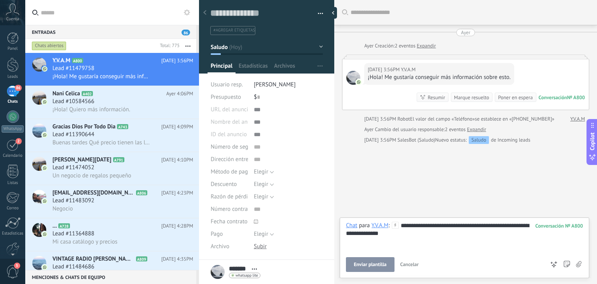
click at [360, 260] on button "Enviar plantilla" at bounding box center [370, 264] width 48 height 15
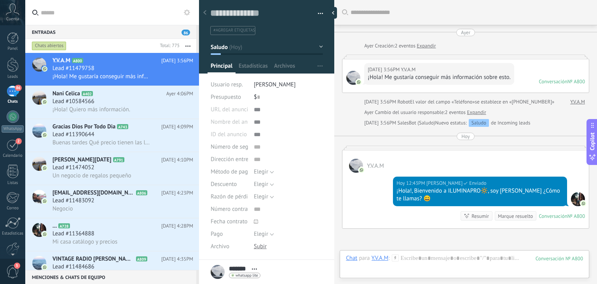
scroll to position [80, 0]
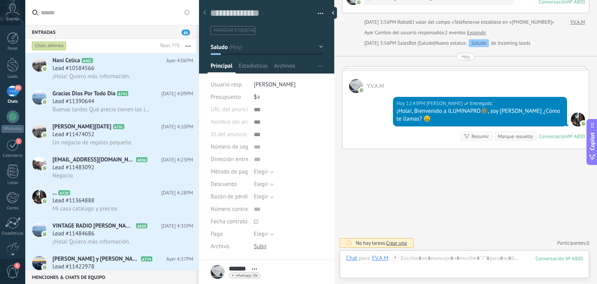
click at [183, 18] on input "text" at bounding box center [117, 12] width 152 height 25
click at [185, 13] on use at bounding box center [187, 12] width 6 height 6
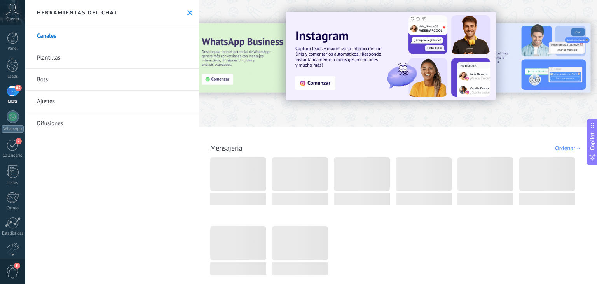
click at [154, 61] on link "Plantillas" at bounding box center [112, 58] width 174 height 22
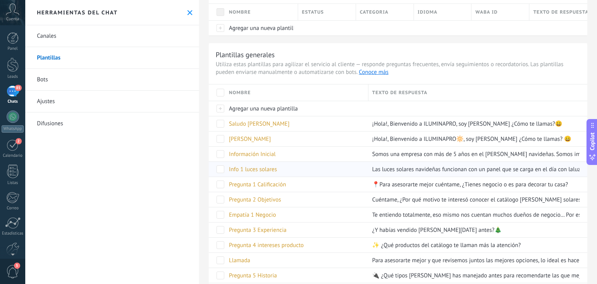
scroll to position [62, 0]
click at [295, 141] on div "[PERSON_NAME]" at bounding box center [295, 138] width 140 height 15
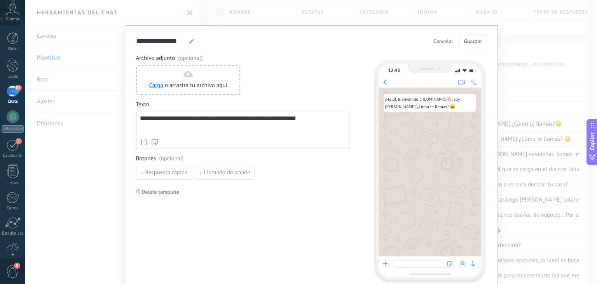
click at [208, 132] on div "**********" at bounding box center [242, 125] width 205 height 20
click at [468, 45] on button "Guardar" at bounding box center [473, 41] width 27 height 14
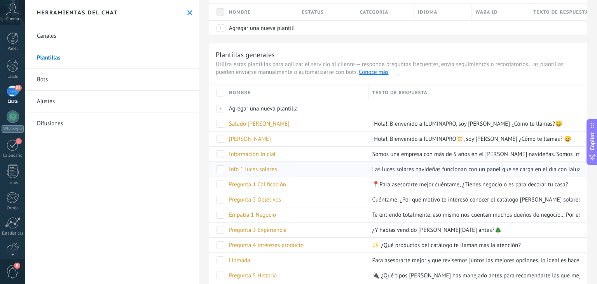
click at [353, 168] on div "Info 1 luces solares" at bounding box center [295, 169] width 140 height 15
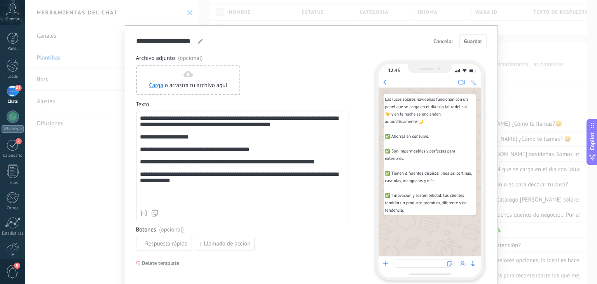
click at [274, 205] on div "**********" at bounding box center [242, 160] width 205 height 91
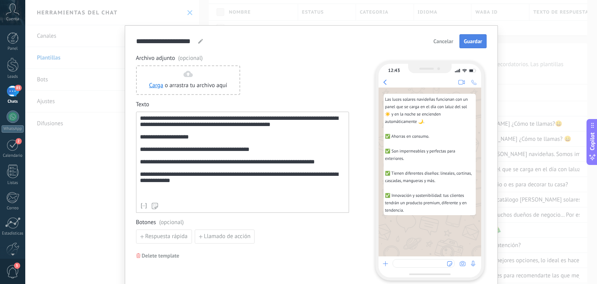
click at [468, 47] on button "Guardar" at bounding box center [473, 41] width 27 height 14
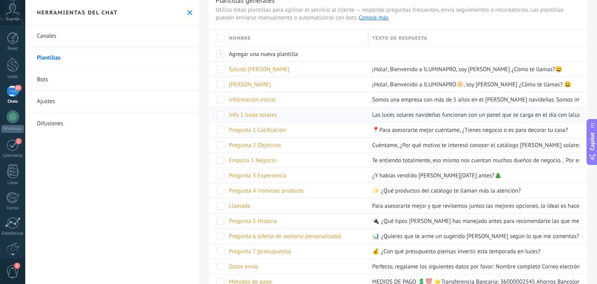
scroll to position [117, 0]
click at [319, 131] on div "Pregunta 1 Calificación" at bounding box center [295, 129] width 140 height 15
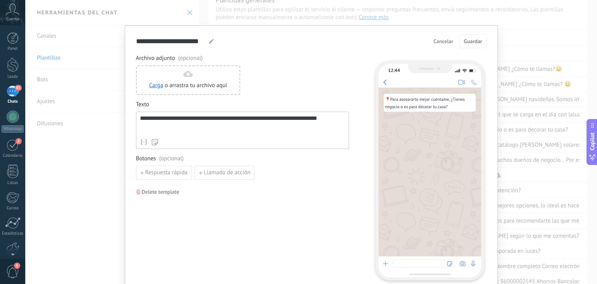
click at [287, 138] on div "Nombre del contacto Nombre Apellido Contacto ID Contacto usuario responsable Co…" at bounding box center [242, 142] width 205 height 8
click at [286, 131] on div "**********" at bounding box center [242, 125] width 205 height 20
click at [445, 42] on span "Cancelar" at bounding box center [444, 40] width 20 height 5
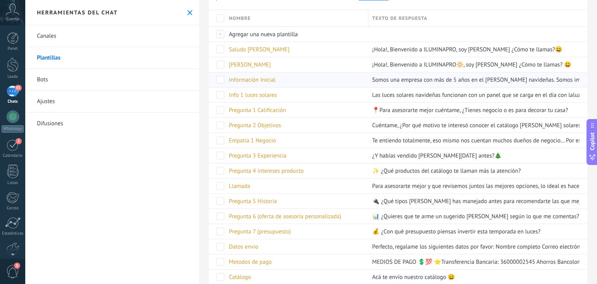
scroll to position [137, 0]
click at [361, 125] on div "Pregunta 2 Objetivos" at bounding box center [295, 124] width 140 height 15
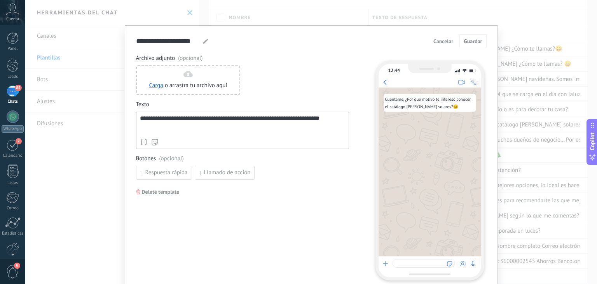
click at [304, 131] on div "**********" at bounding box center [242, 125] width 205 height 20
click at [471, 40] on span "Guardar" at bounding box center [473, 40] width 18 height 5
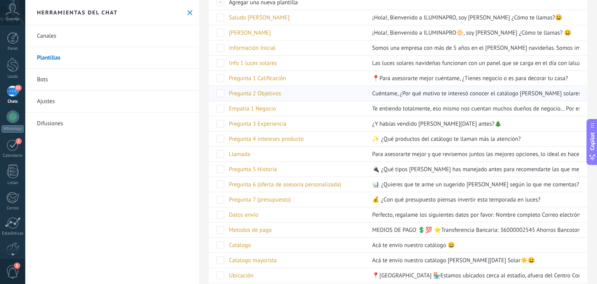
scroll to position [169, 0]
click at [329, 119] on div "Pregunta 3 Experiencia" at bounding box center [295, 122] width 140 height 15
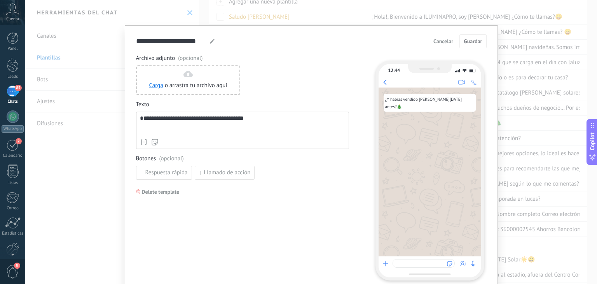
click at [324, 133] on div "**********" at bounding box center [242, 125] width 205 height 20
click at [476, 43] on span "Guardar" at bounding box center [473, 40] width 18 height 5
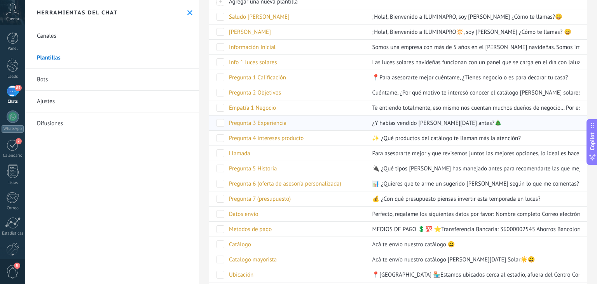
scroll to position [190, 0]
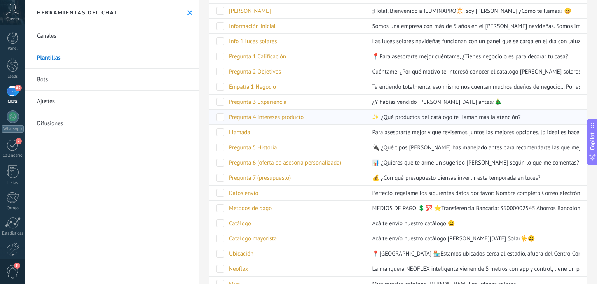
click at [342, 112] on div "Pregunta 4 intereses producto" at bounding box center [295, 117] width 140 height 15
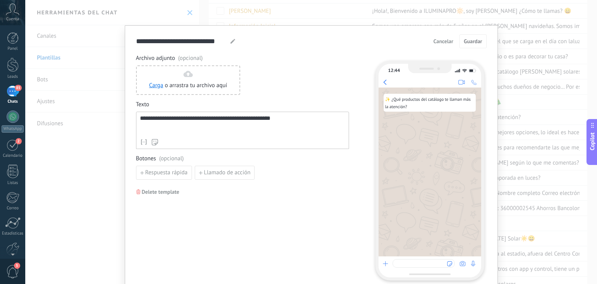
click at [293, 135] on div "**********" at bounding box center [242, 130] width 213 height 37
click at [289, 129] on div "**********" at bounding box center [242, 125] width 205 height 20
click at [470, 40] on span "Guardar" at bounding box center [473, 40] width 18 height 5
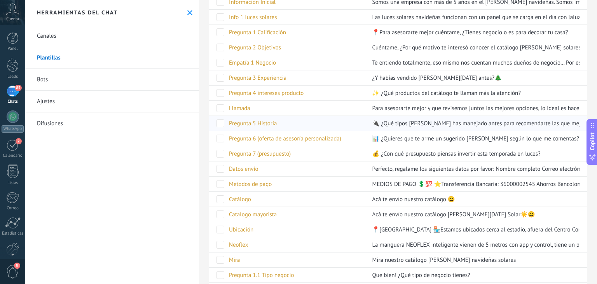
scroll to position [215, 0]
click at [312, 107] on div "Llamada" at bounding box center [295, 107] width 140 height 15
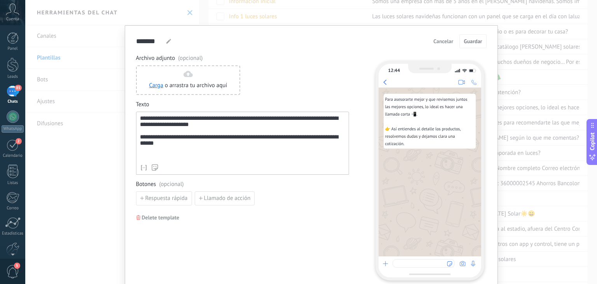
click at [274, 157] on div "**********" at bounding box center [242, 137] width 205 height 45
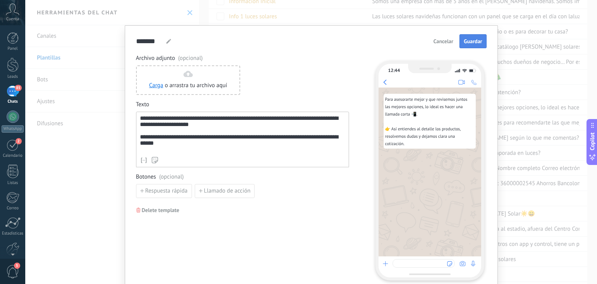
click at [467, 39] on span "Guardar" at bounding box center [473, 40] width 18 height 5
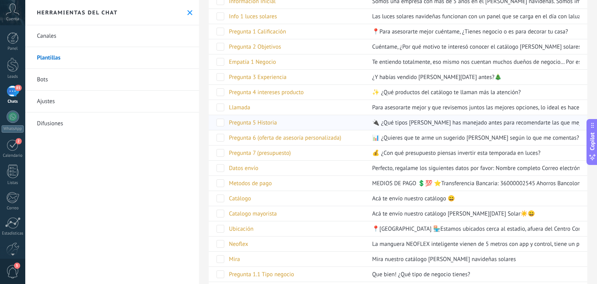
click at [306, 126] on div "Pregunta 5 Historia" at bounding box center [295, 122] width 140 height 15
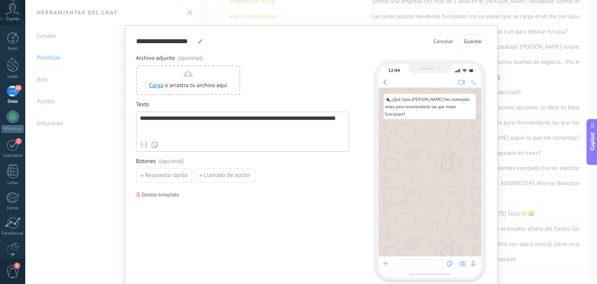
click at [315, 136] on div "**********" at bounding box center [242, 126] width 205 height 23
click at [467, 44] on span "Guardar" at bounding box center [473, 40] width 18 height 5
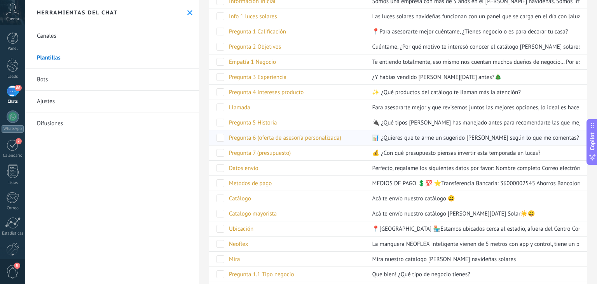
click at [297, 133] on div "Pregunta 6 (oferta de asesoría personalizada)" at bounding box center [295, 137] width 140 height 15
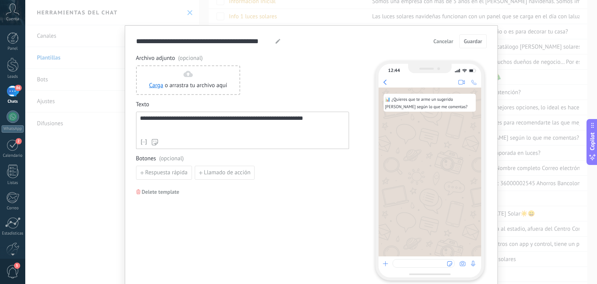
click at [279, 132] on div "**********" at bounding box center [242, 125] width 205 height 20
click at [468, 45] on button "Guardar" at bounding box center [473, 41] width 27 height 14
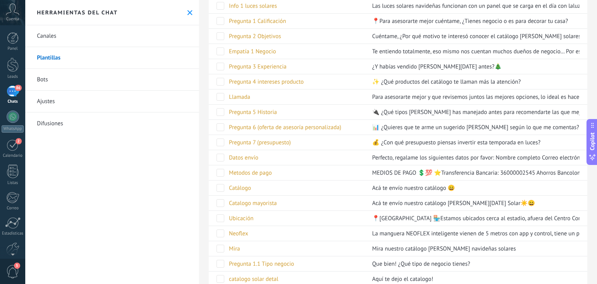
scroll to position [254, 0]
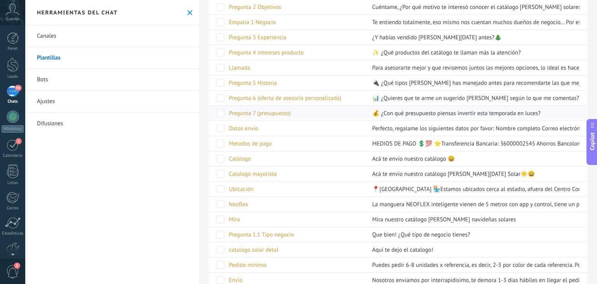
click at [329, 115] on div "Pregunta 7 (presupuesto)" at bounding box center [295, 113] width 140 height 15
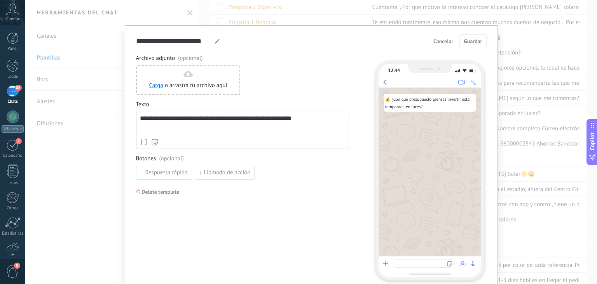
click at [308, 138] on div "Nombre del contacto Nombre Apellido Contacto ID Contacto usuario responsable Co…" at bounding box center [242, 142] width 205 height 8
click at [470, 39] on span "Guardar" at bounding box center [473, 40] width 18 height 5
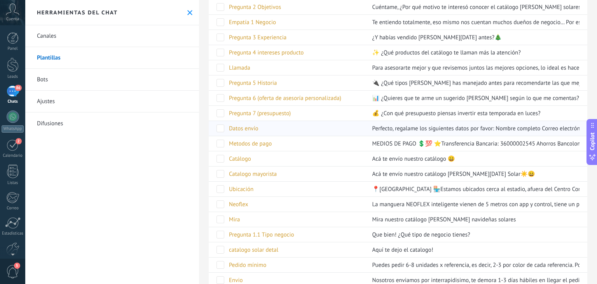
scroll to position [259, 0]
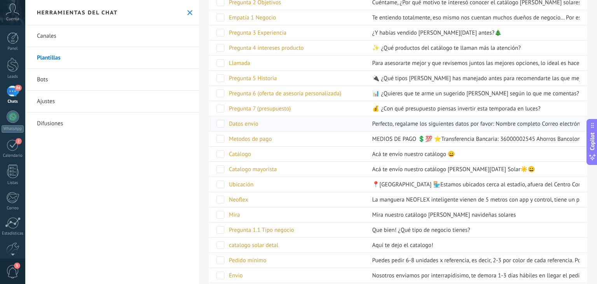
click at [333, 119] on div "Datos envío" at bounding box center [295, 123] width 140 height 15
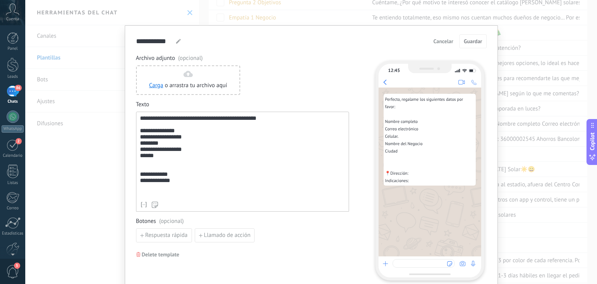
click at [443, 44] on span "Cancelar" at bounding box center [444, 40] width 20 height 5
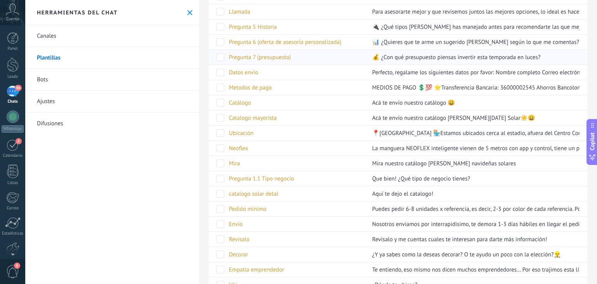
scroll to position [313, 0]
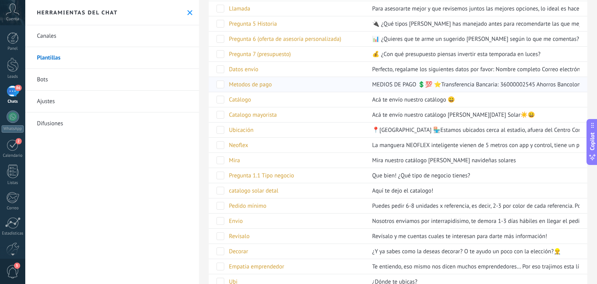
click at [349, 84] on div "Metodos de pago" at bounding box center [295, 84] width 140 height 15
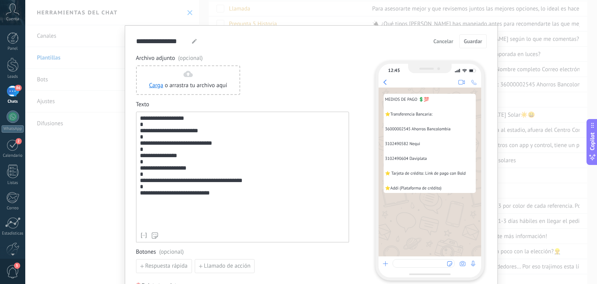
click at [439, 44] on span "Cancelar" at bounding box center [444, 40] width 20 height 5
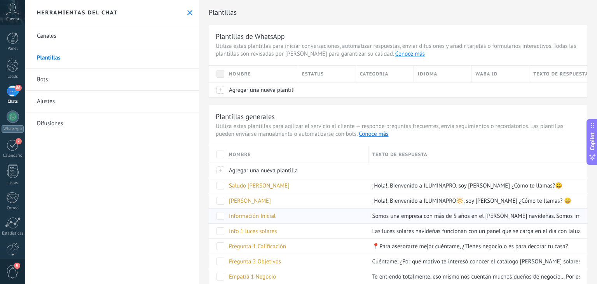
scroll to position [82, 0]
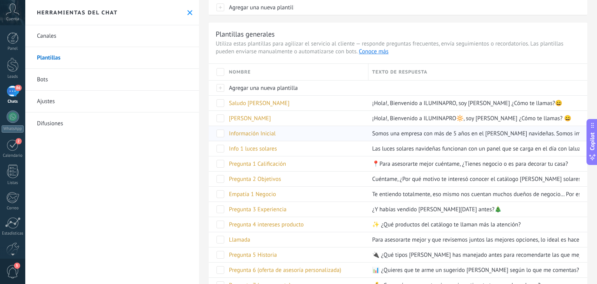
click at [269, 130] on span "Información Inicial" at bounding box center [252, 133] width 47 height 7
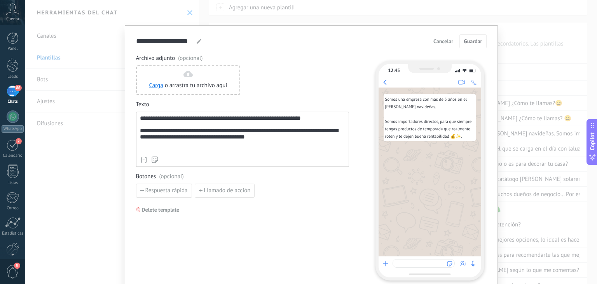
click at [294, 148] on div "**********" at bounding box center [242, 134] width 205 height 38
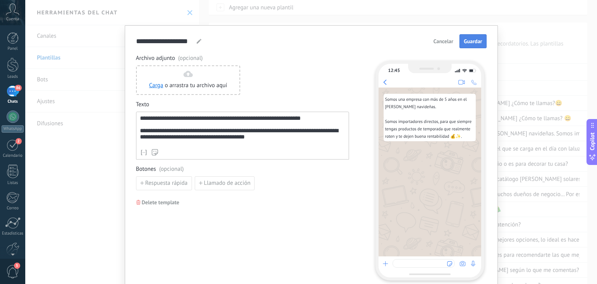
click at [469, 39] on span "Guardar" at bounding box center [473, 40] width 18 height 5
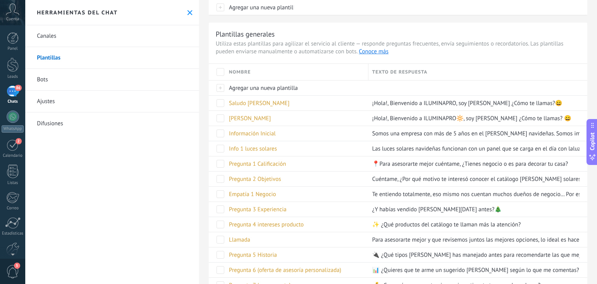
click at [194, 16] on div "Herramientas del chat" at bounding box center [112, 12] width 174 height 25
click at [188, 10] on icon at bounding box center [189, 12] width 5 height 5
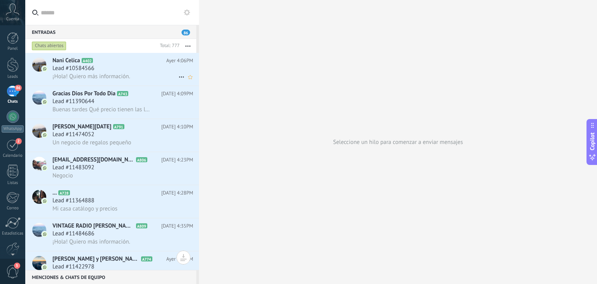
click at [101, 73] on div "¡Hola! Quiero más información." at bounding box center [122, 76] width 141 height 8
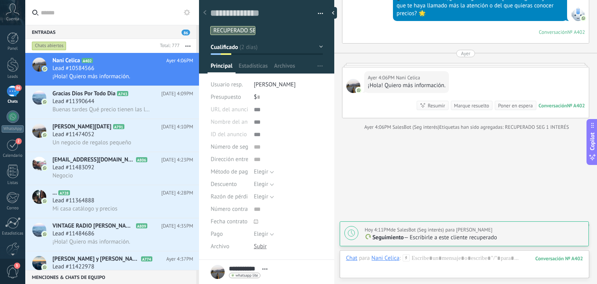
scroll to position [721, 0]
click at [432, 238] on p "Seguimiento — Escribirle a este cliente recuperado" at bounding box center [475, 238] width 220 height 8
type textarea "**********"
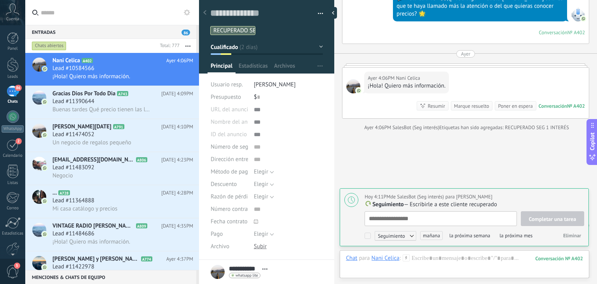
scroll to position [8, 0]
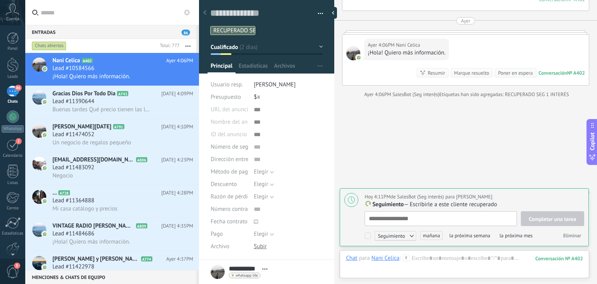
click at [567, 233] on span "Eliminar" at bounding box center [572, 235] width 18 height 7
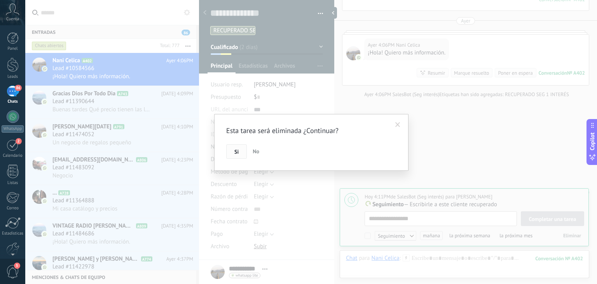
click at [236, 145] on button "Si" at bounding box center [236, 151] width 21 height 15
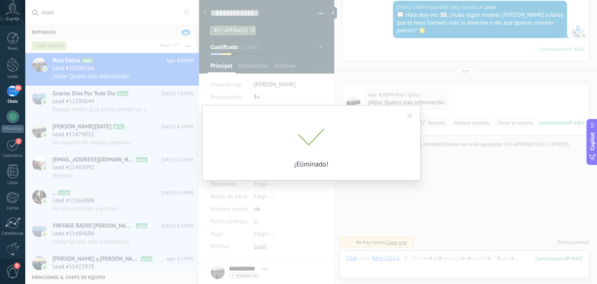
scroll to position [694, 0]
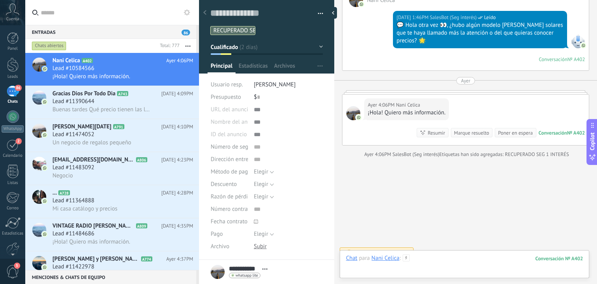
click at [430, 260] on div at bounding box center [464, 265] width 237 height 23
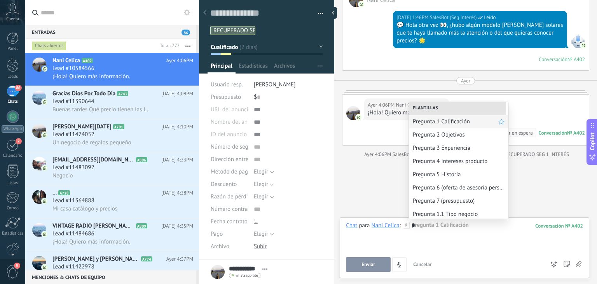
click at [448, 118] on span "Pregunta 1 Calificación" at bounding box center [456, 121] width 86 height 7
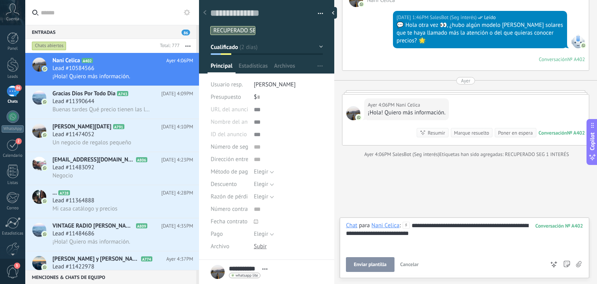
click at [362, 265] on span "Enviar plantilla" at bounding box center [370, 264] width 33 height 5
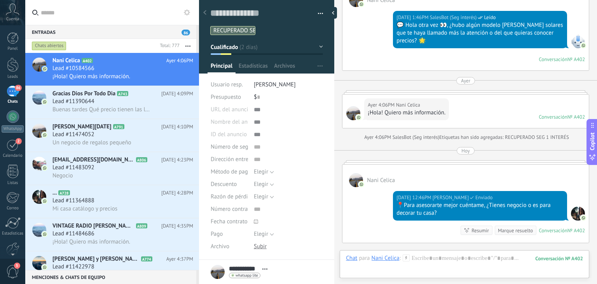
scroll to position [672, 0]
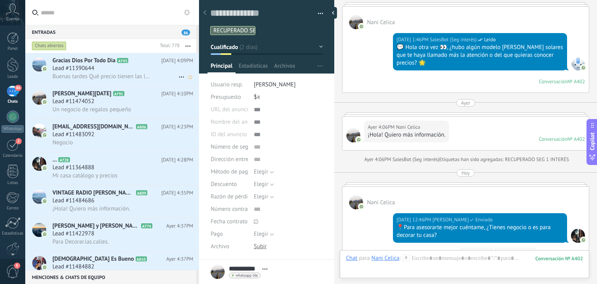
click at [108, 68] on div "Lead #11390644" at bounding box center [122, 69] width 141 height 8
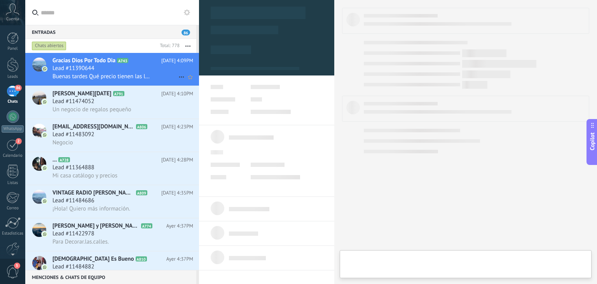
type textarea "**********"
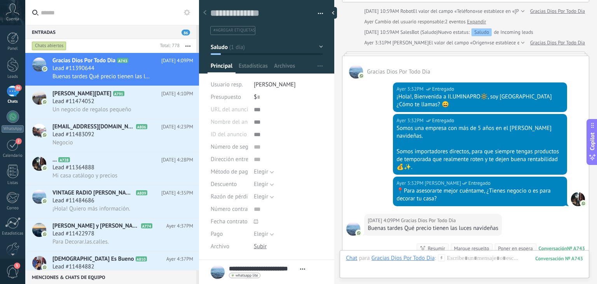
scroll to position [203, 0]
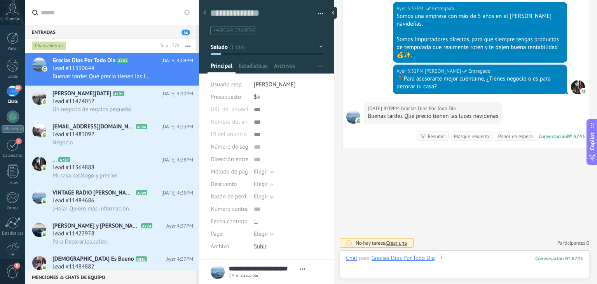
click at [451, 261] on div at bounding box center [464, 265] width 237 height 23
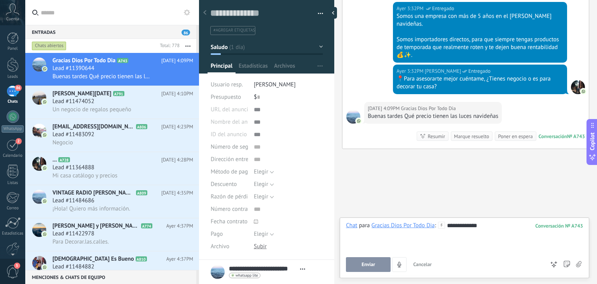
click at [373, 261] on button "Enviar" at bounding box center [368, 264] width 45 height 15
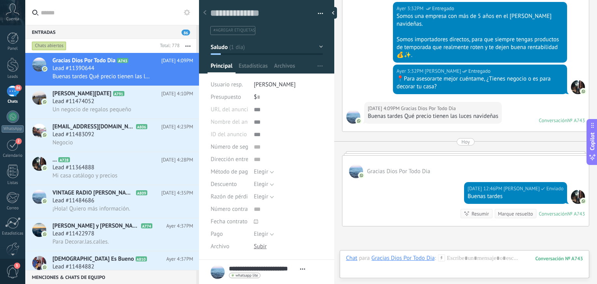
scroll to position [185, 0]
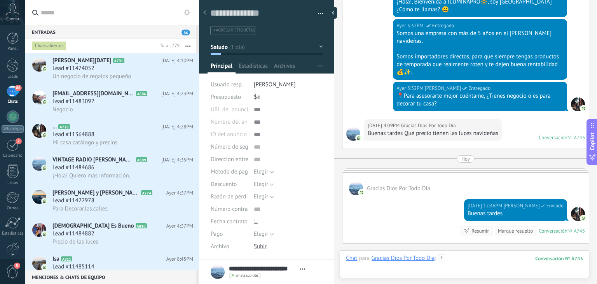
click at [457, 257] on div at bounding box center [464, 265] width 237 height 23
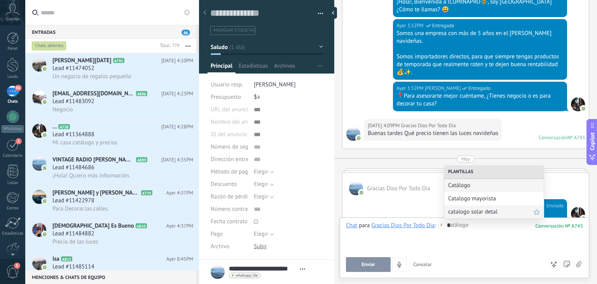
click at [464, 211] on span "catalogo solar detal" at bounding box center [491, 211] width 86 height 7
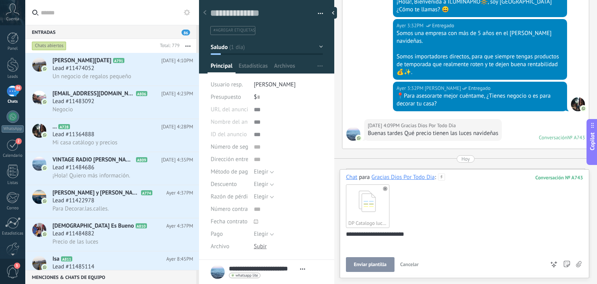
click at [376, 265] on span "Enviar plantilla" at bounding box center [370, 264] width 33 height 5
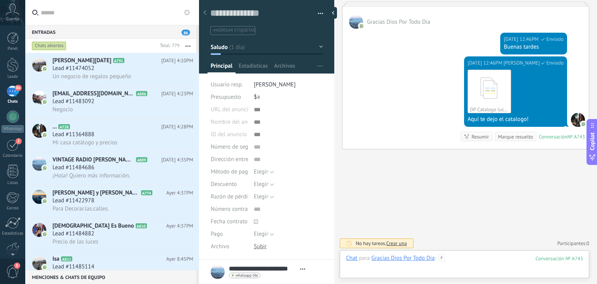
click at [463, 257] on div at bounding box center [464, 265] width 237 height 23
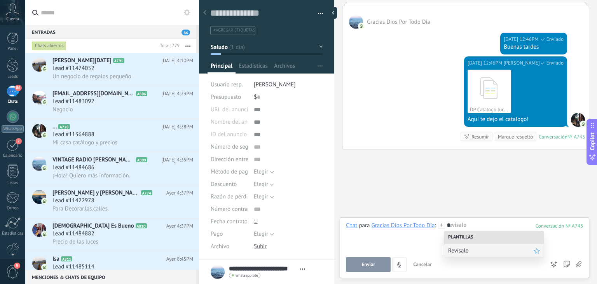
click at [464, 250] on span "Revísalo" at bounding box center [491, 250] width 86 height 7
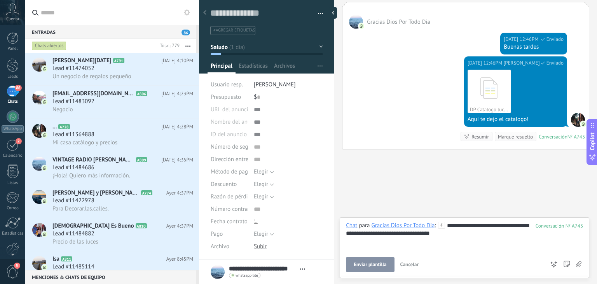
click at [366, 268] on button "Enviar plantilla" at bounding box center [370, 264] width 48 height 15
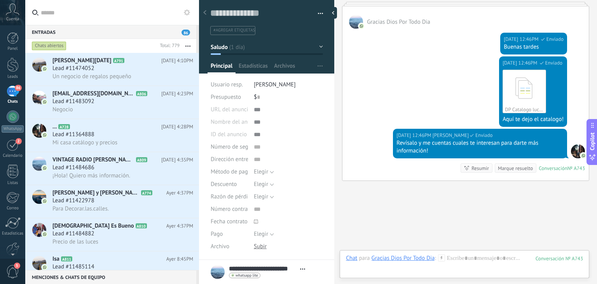
scroll to position [383, 0]
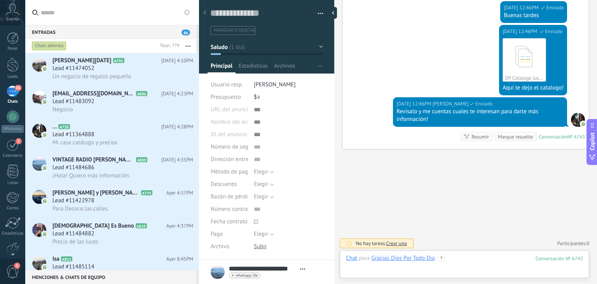
click at [451, 257] on div at bounding box center [464, 265] width 237 height 23
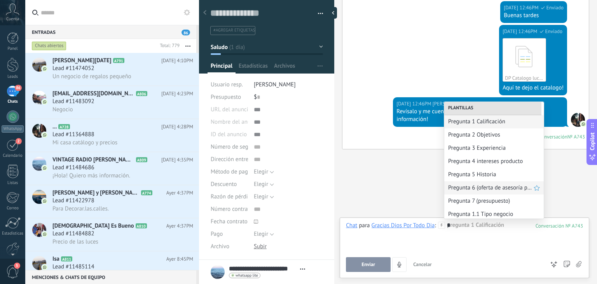
scroll to position [42, 0]
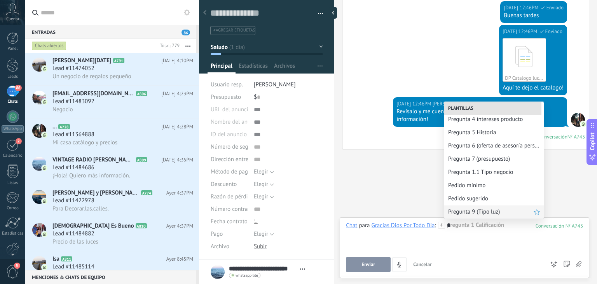
click at [481, 212] on span "Pregunta 9 (Tipo luz)" at bounding box center [491, 211] width 86 height 7
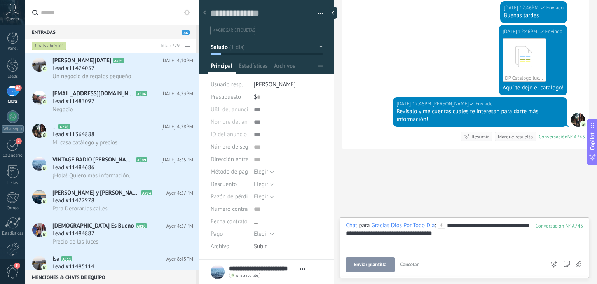
click at [372, 259] on button "Enviar plantilla" at bounding box center [370, 264] width 48 height 15
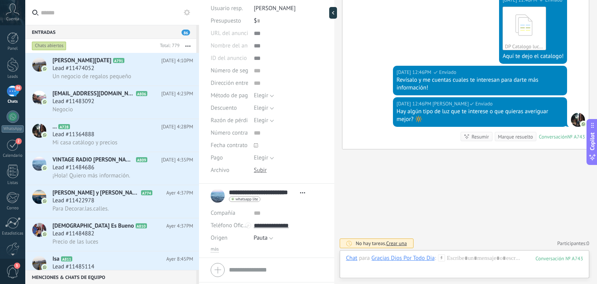
scroll to position [0, 0]
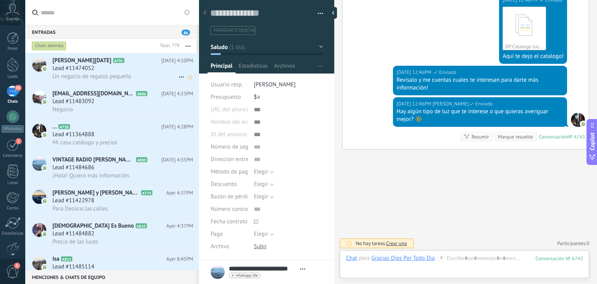
click at [106, 77] on span "Un negocio de regalos pequeño" at bounding box center [91, 76] width 79 height 7
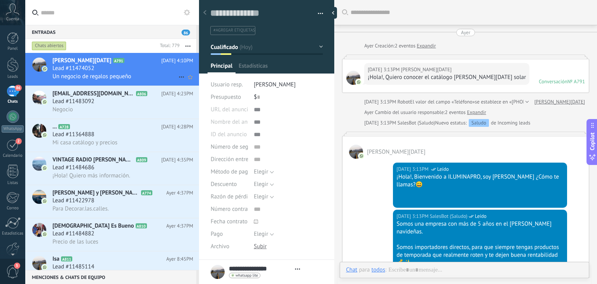
type textarea "**********"
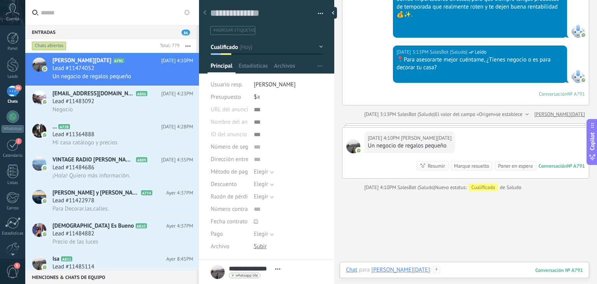
click at [432, 267] on div at bounding box center [464, 277] width 237 height 23
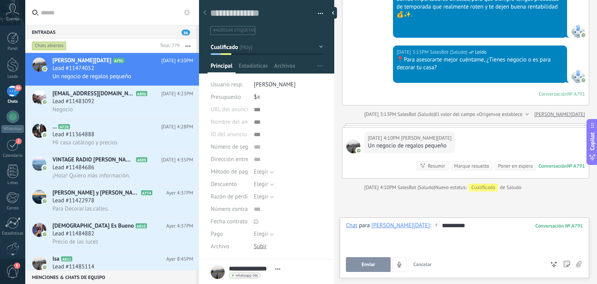
click at [373, 266] on span "Enviar" at bounding box center [369, 264] width 14 height 5
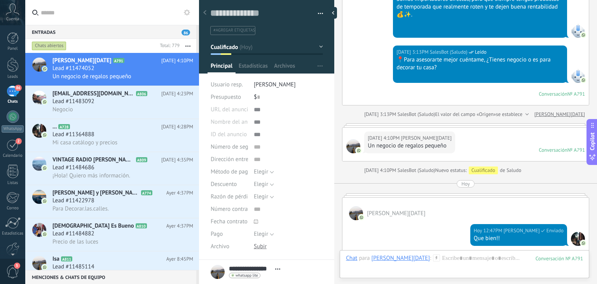
scroll to position [359, 0]
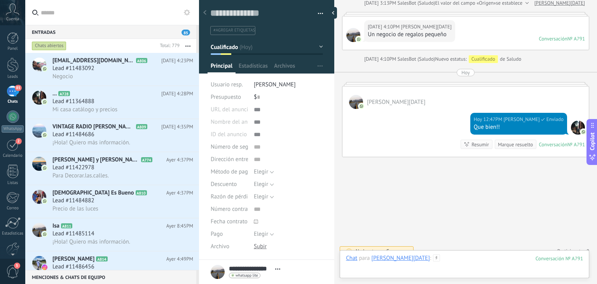
click at [445, 260] on div at bounding box center [464, 265] width 237 height 23
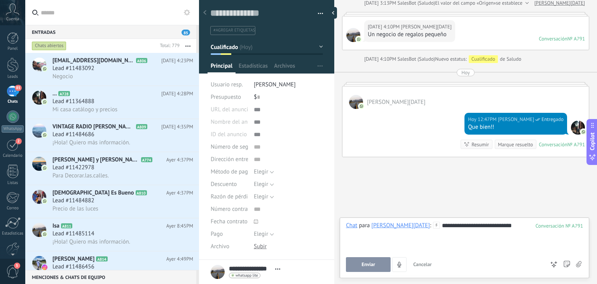
click at [373, 265] on span "Enviar" at bounding box center [369, 264] width 14 height 5
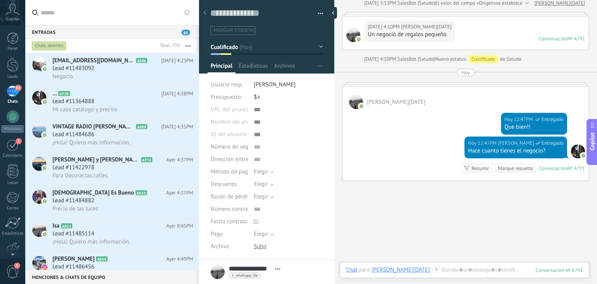
scroll to position [373, 0]
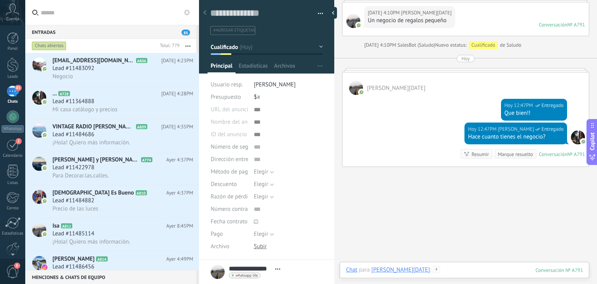
click at [458, 268] on div at bounding box center [464, 277] width 237 height 23
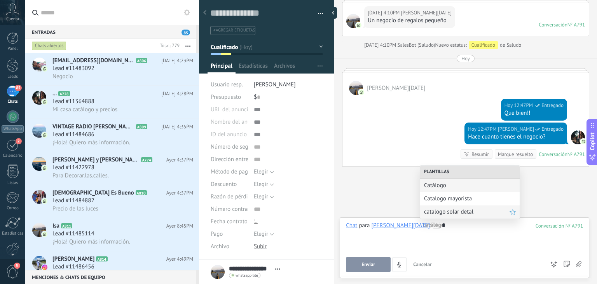
click at [458, 215] on span "catalogo solar detal" at bounding box center [467, 211] width 86 height 7
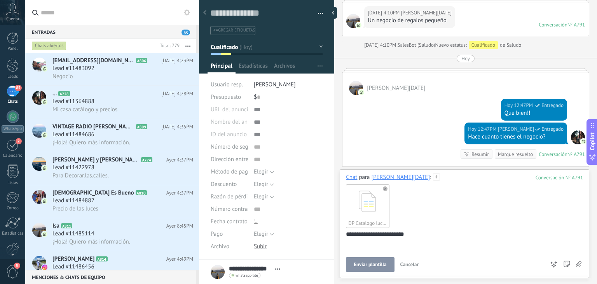
click at [368, 262] on span "Enviar plantilla" at bounding box center [370, 264] width 33 height 5
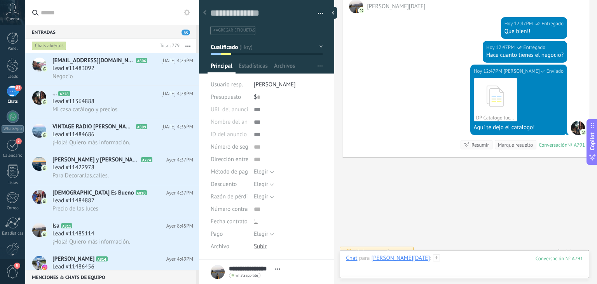
click at [451, 256] on div at bounding box center [464, 265] width 237 height 23
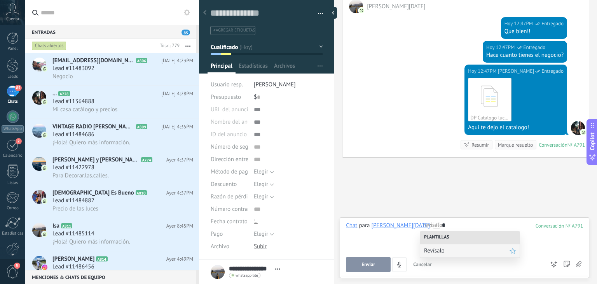
click at [443, 255] on div "Revísalo" at bounding box center [470, 250] width 100 height 13
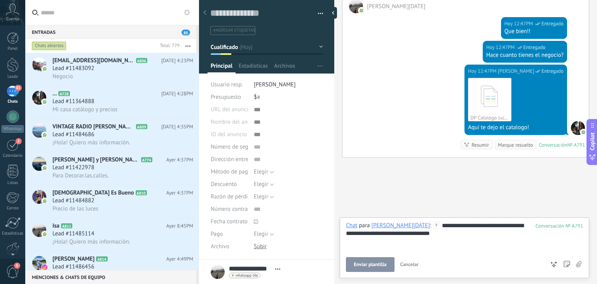
click at [373, 264] on span "Enviar plantilla" at bounding box center [370, 264] width 33 height 5
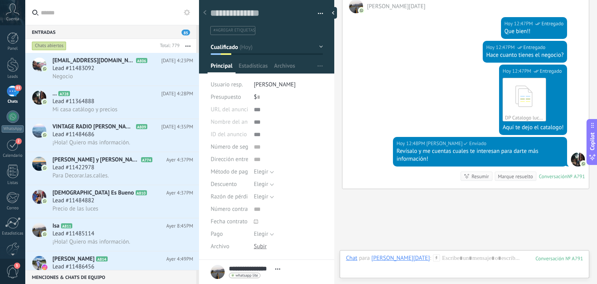
scroll to position [486, 0]
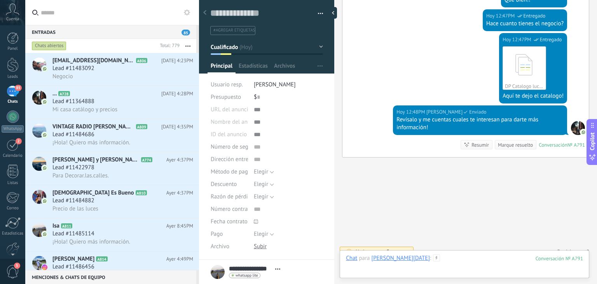
click at [373, 264] on div at bounding box center [464, 265] width 237 height 23
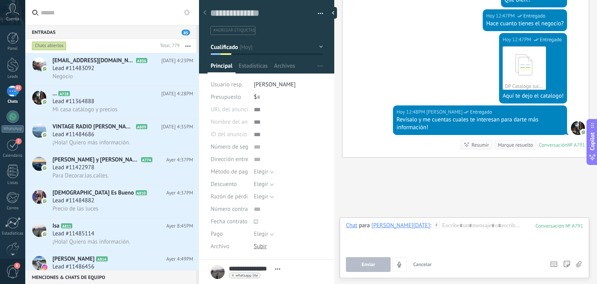
click at [185, 14] on icon at bounding box center [187, 12] width 6 height 6
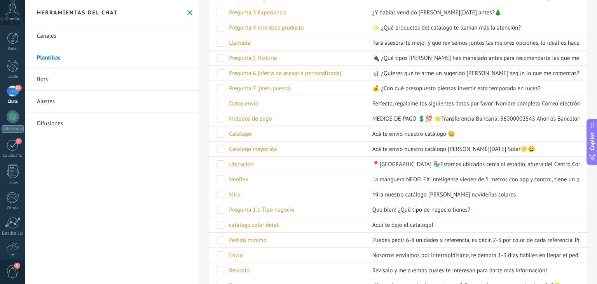
scroll to position [382, 0]
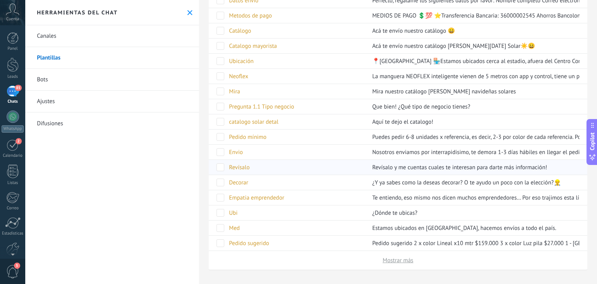
click at [280, 165] on div "Revísalo" at bounding box center [294, 167] width 139 height 15
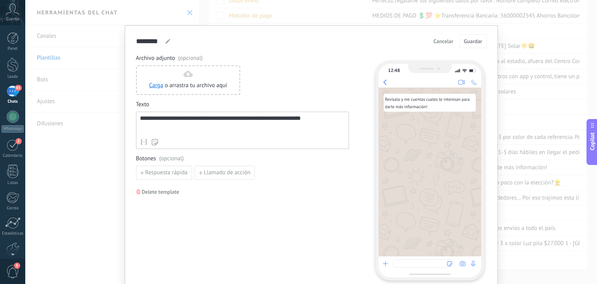
click at [227, 133] on div "**********" at bounding box center [242, 125] width 205 height 20
click at [476, 38] on span "Guardar" at bounding box center [473, 40] width 18 height 5
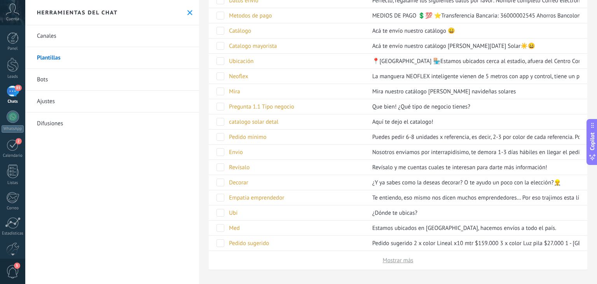
click at [188, 14] on use at bounding box center [189, 12] width 5 height 5
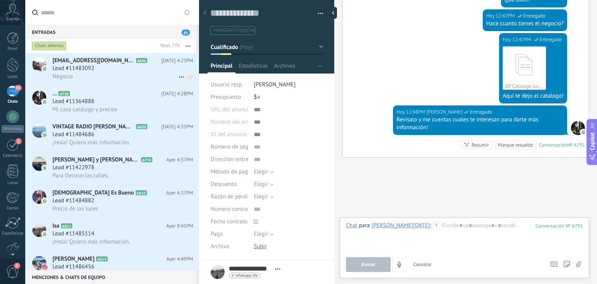
click at [134, 72] on div "Lead #11483092" at bounding box center [122, 69] width 141 height 8
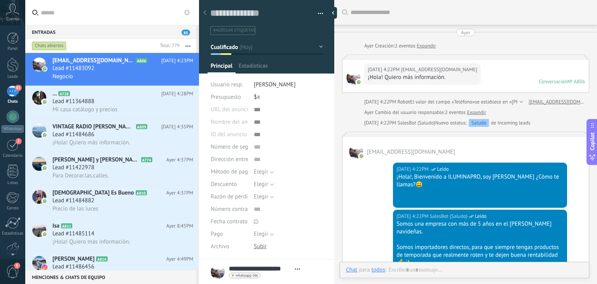
type textarea "**********"
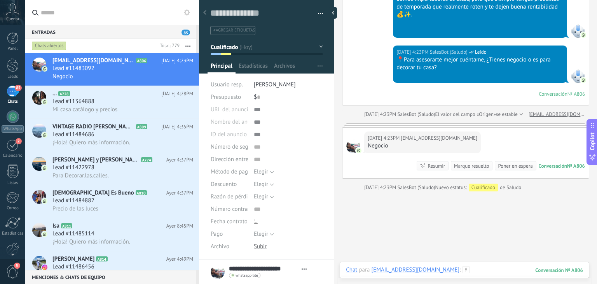
click at [448, 267] on div at bounding box center [464, 277] width 237 height 23
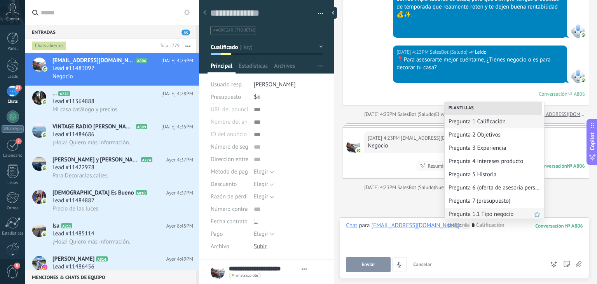
click at [468, 210] on div "Pregunta 1.1 Tipo negocio" at bounding box center [495, 214] width 100 height 13
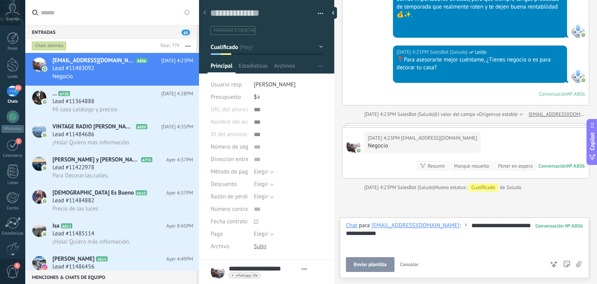
click at [362, 264] on span "Enviar plantilla" at bounding box center [370, 264] width 33 height 5
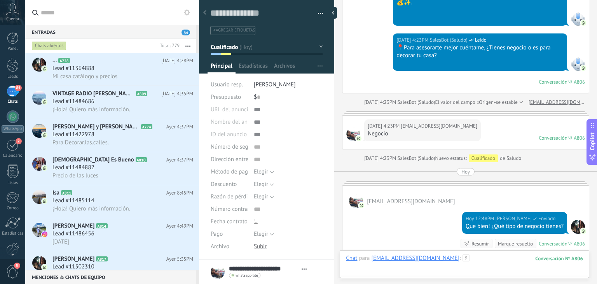
click at [459, 260] on div at bounding box center [464, 265] width 237 height 23
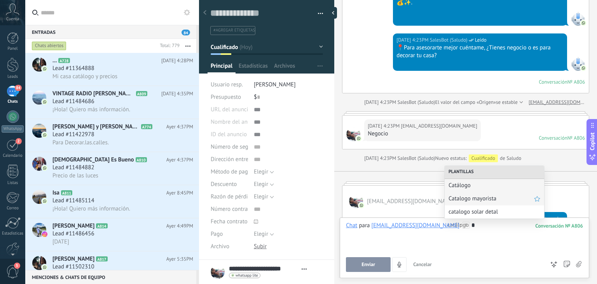
click at [479, 200] on span "Catalogo mayorista" at bounding box center [492, 198] width 86 height 7
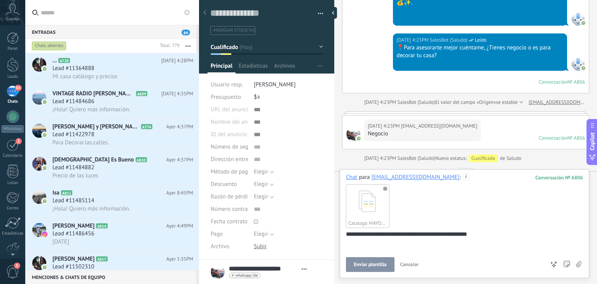
click at [371, 265] on span "Enviar plantilla" at bounding box center [370, 264] width 33 height 5
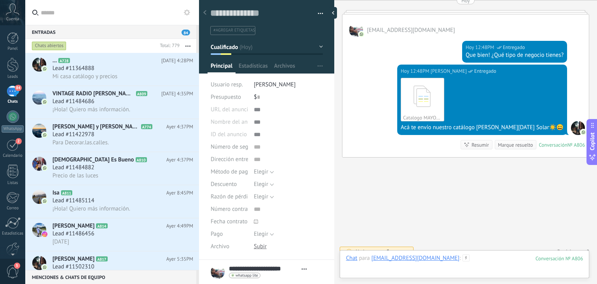
click at [453, 260] on div at bounding box center [464, 265] width 237 height 23
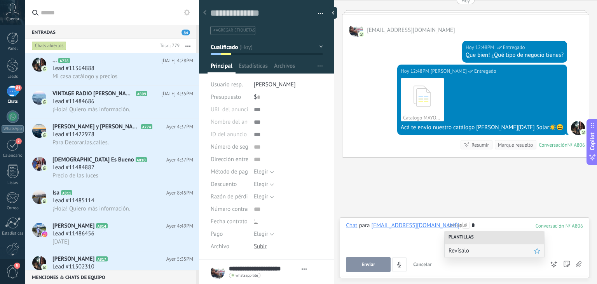
click at [458, 250] on span "Revísalo" at bounding box center [492, 250] width 86 height 7
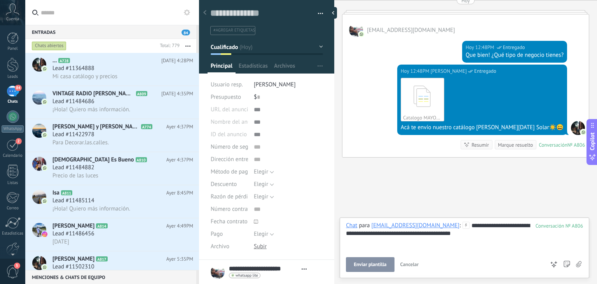
click at [367, 260] on button "Enviar plantilla" at bounding box center [370, 264] width 48 height 15
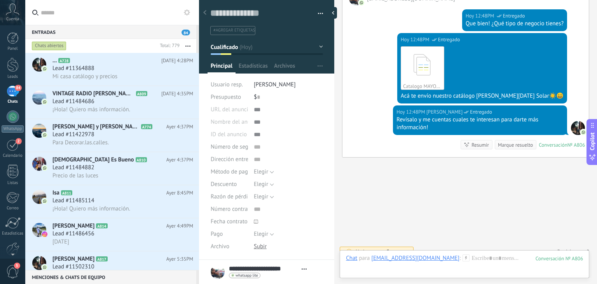
click at [186, 10] on icon at bounding box center [187, 12] width 6 height 6
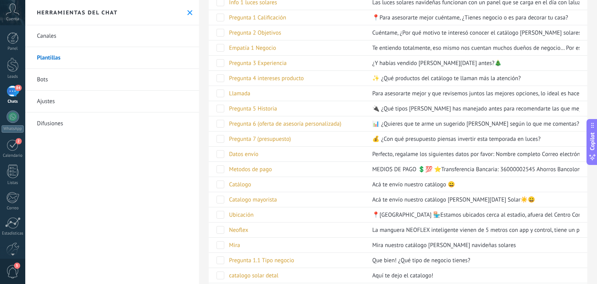
scroll to position [241, 0]
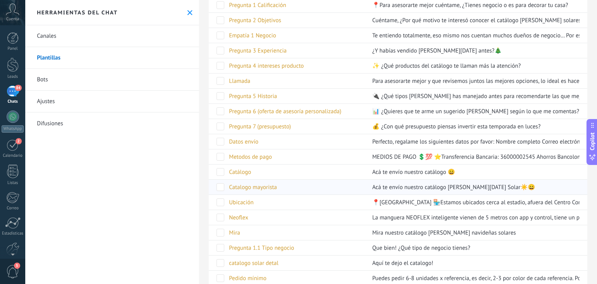
click at [261, 187] on span "Catalogo mayorista" at bounding box center [253, 187] width 48 height 7
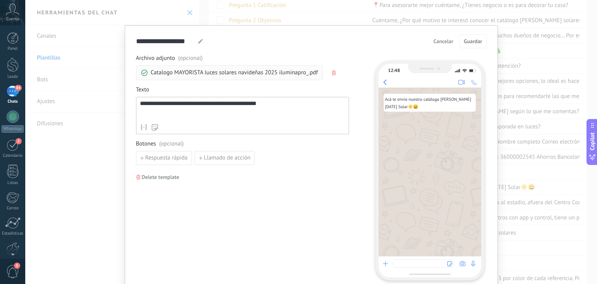
click at [253, 111] on div "**********" at bounding box center [242, 110] width 205 height 20
click at [467, 43] on span "Guardar" at bounding box center [473, 40] width 18 height 5
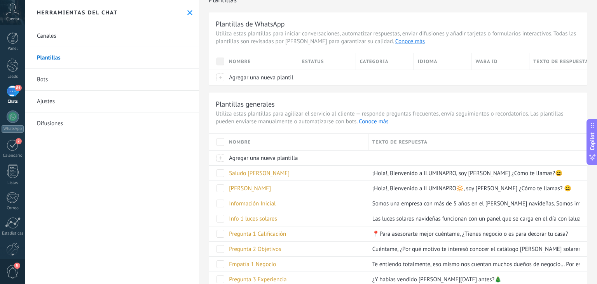
scroll to position [0, 0]
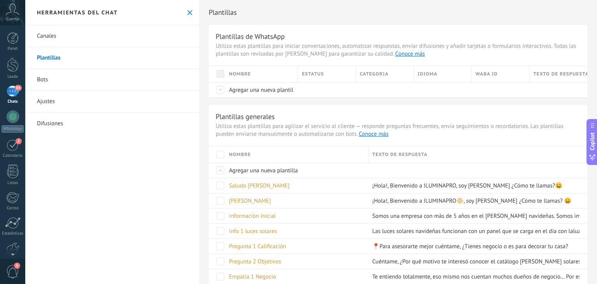
click at [182, 7] on div "Herramientas del chat" at bounding box center [112, 12] width 174 height 25
click at [187, 11] on use at bounding box center [189, 12] width 5 height 5
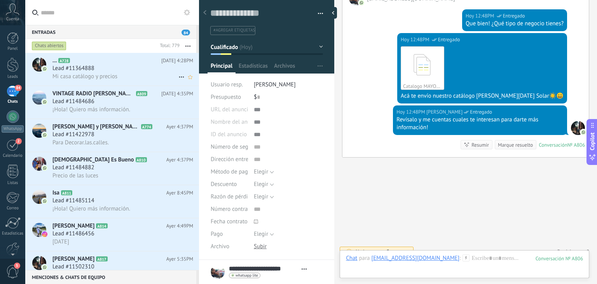
click at [153, 72] on div "Lead #11364888" at bounding box center [122, 69] width 141 height 8
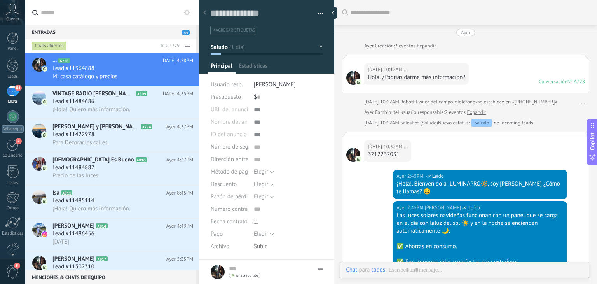
type textarea "**********"
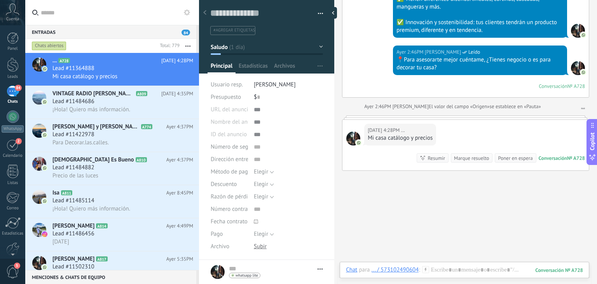
click at [432, 265] on div "Chat Correo Nota Tarea Chat para ... / 573102490604 : 728 Enviar Cancelar Rastr…" at bounding box center [465, 276] width 250 height 28
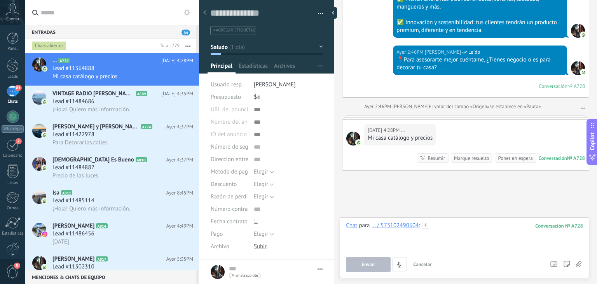
click at [445, 233] on div at bounding box center [464, 237] width 237 height 30
click at [366, 269] on button "Enviar" at bounding box center [368, 264] width 45 height 15
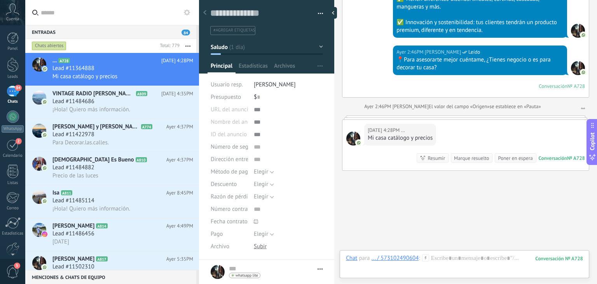
scroll to position [283, 0]
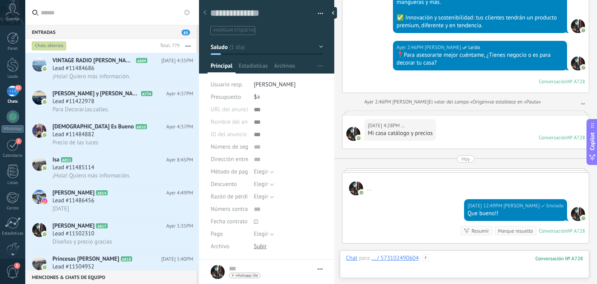
click at [443, 257] on div at bounding box center [464, 265] width 237 height 23
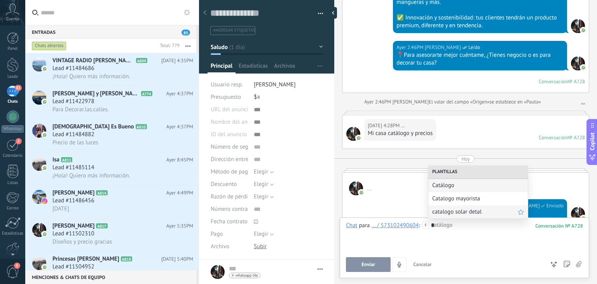
click at [450, 217] on div "catalogo solar detal" at bounding box center [478, 211] width 100 height 13
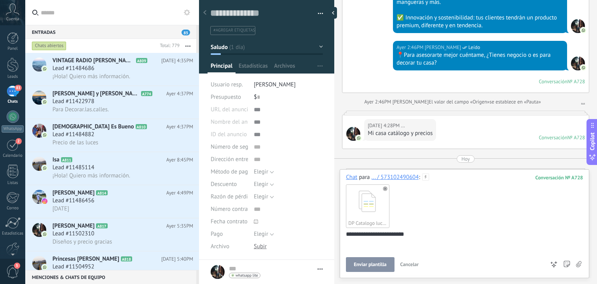
click at [363, 265] on span "Enviar plantilla" at bounding box center [370, 264] width 33 height 5
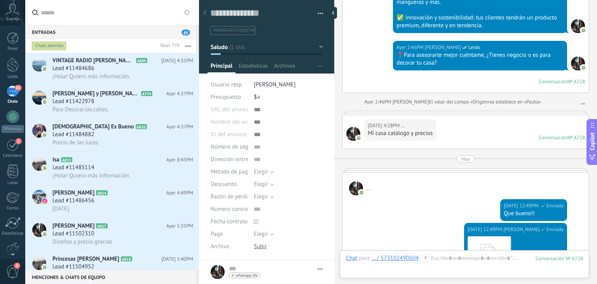
scroll to position [449, 0]
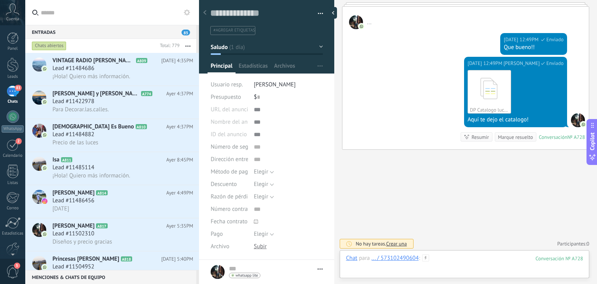
click at [444, 262] on div at bounding box center [464, 265] width 237 height 23
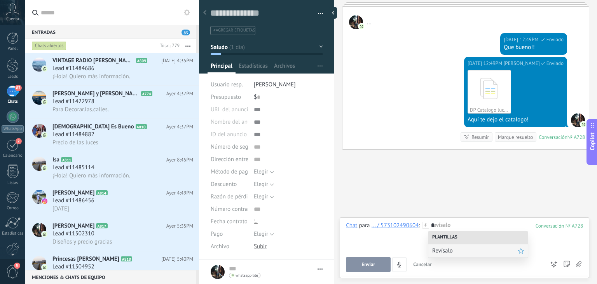
click at [444, 249] on span "Revísalo" at bounding box center [475, 250] width 86 height 7
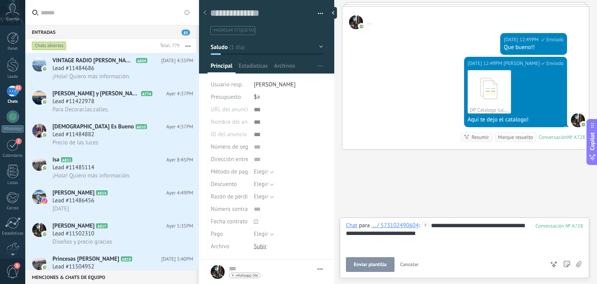
click at [367, 262] on span "Enviar plantilla" at bounding box center [370, 264] width 33 height 5
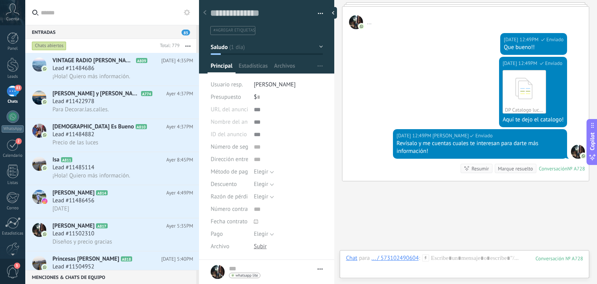
scroll to position [481, 0]
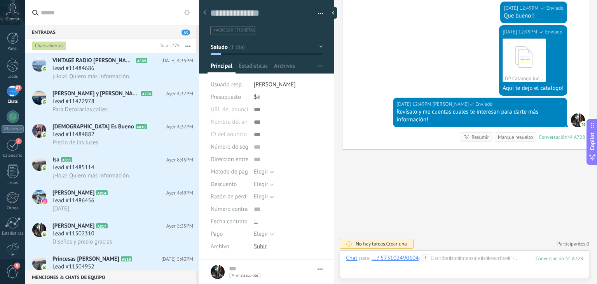
click at [428, 259] on icon at bounding box center [425, 257] width 7 height 7
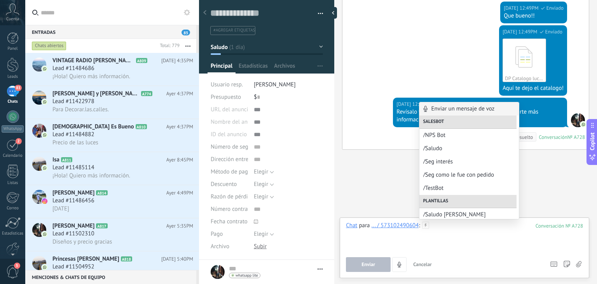
click at [453, 232] on div at bounding box center [464, 237] width 237 height 30
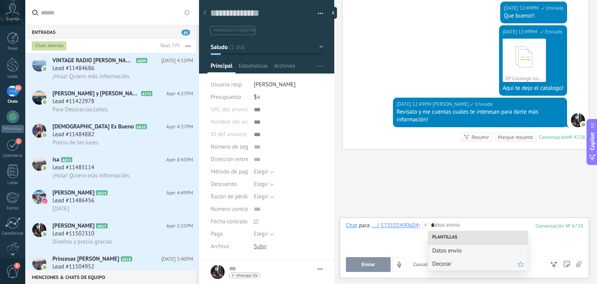
click at [442, 261] on span "Decorar" at bounding box center [475, 263] width 86 height 7
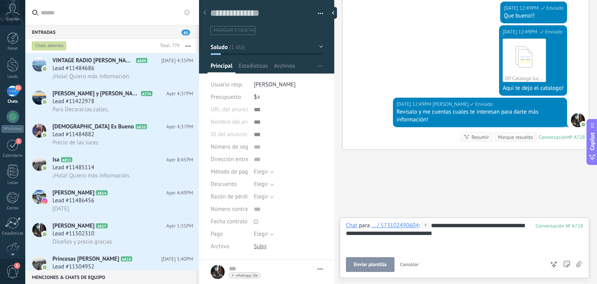
click at [379, 270] on button "Enviar plantilla" at bounding box center [370, 264] width 48 height 15
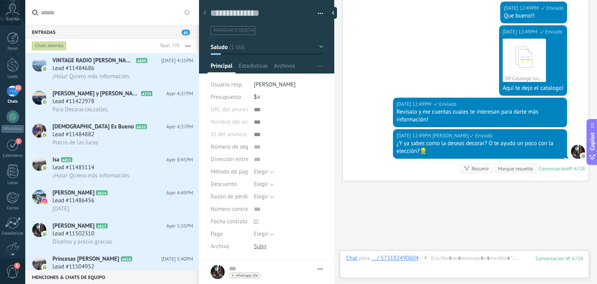
scroll to position [512, 0]
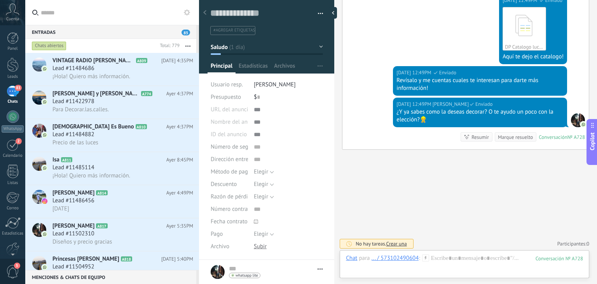
click at [248, 47] on button "Saludo" at bounding box center [267, 47] width 112 height 14
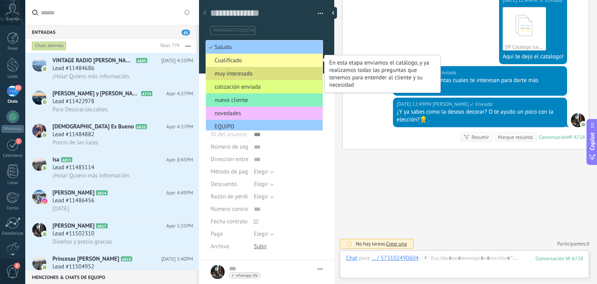
click at [248, 61] on span "Cualificado" at bounding box center [263, 60] width 114 height 7
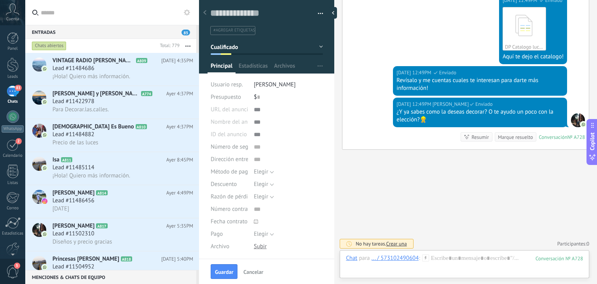
scroll to position [124, 0]
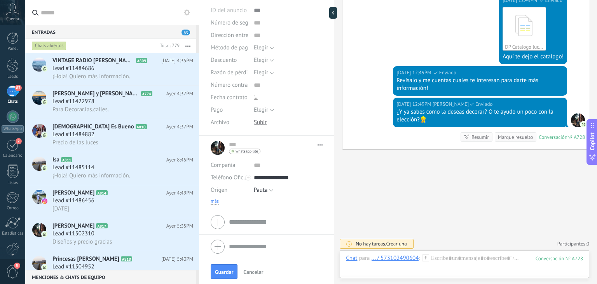
click at [217, 198] on span "más" at bounding box center [215, 201] width 8 height 6
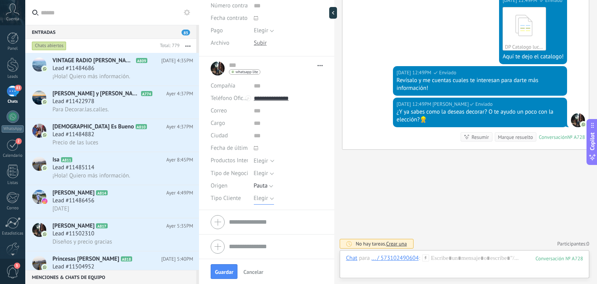
click at [261, 200] on span "Elegir" at bounding box center [261, 197] width 14 height 7
click at [258, 235] on span "Detal" at bounding box center [280, 237] width 71 height 7
click at [227, 266] on button "Guardar" at bounding box center [224, 271] width 27 height 15
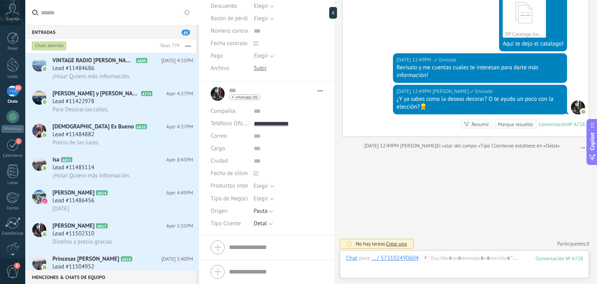
scroll to position [535, 0]
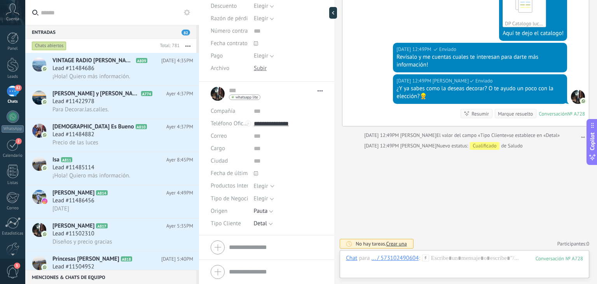
click at [191, 44] on button "button" at bounding box center [188, 46] width 17 height 14
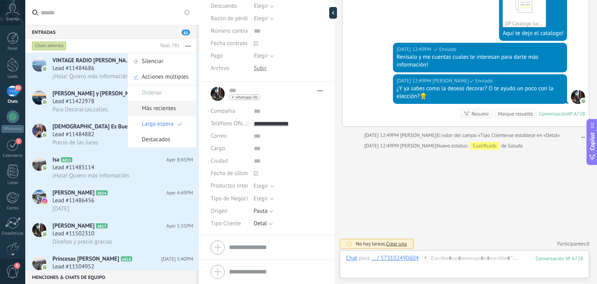
click at [161, 107] on span "Más recientes" at bounding box center [159, 109] width 34 height 16
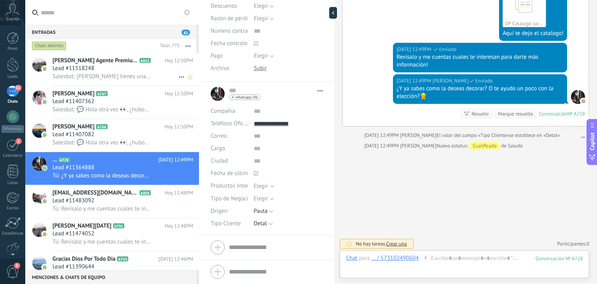
click at [156, 73] on div "Salesbot: [PERSON_NAME] tienes una foto ?" at bounding box center [122, 76] width 141 height 8
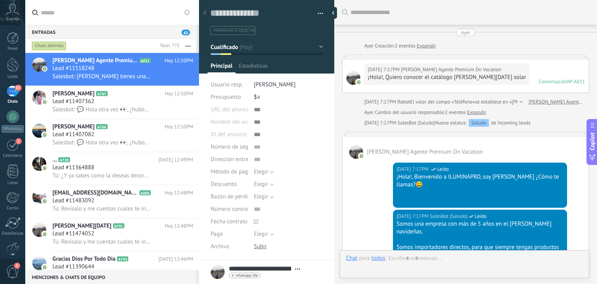
type textarea "**********"
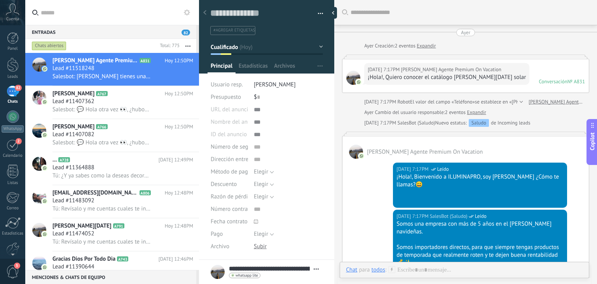
scroll to position [11, 0]
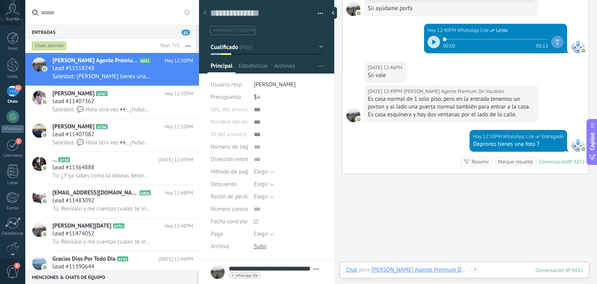
click at [495, 275] on div at bounding box center [464, 277] width 237 height 23
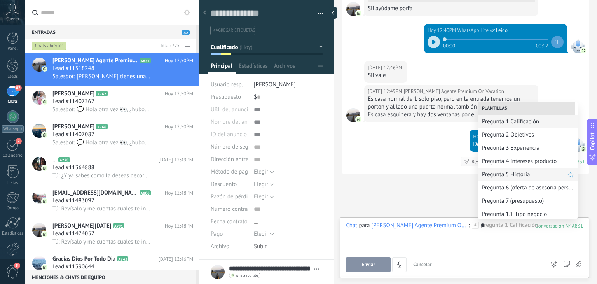
scroll to position [19, 0]
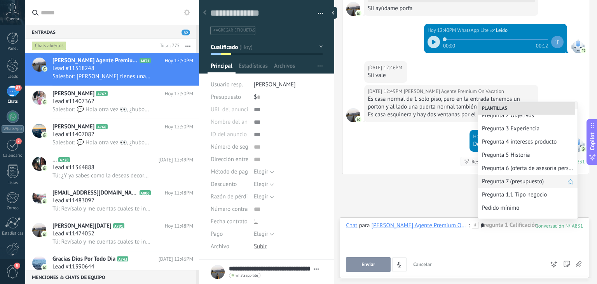
click at [523, 179] on span "Pregunta 7 (presupuesto)" at bounding box center [525, 181] width 86 height 7
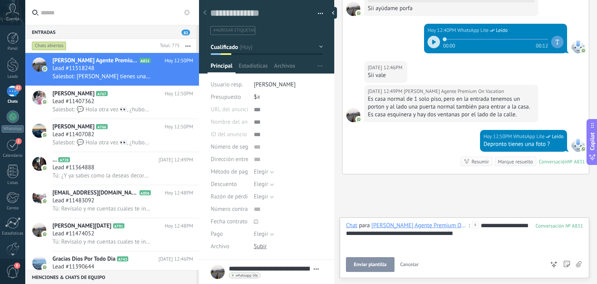
click at [357, 265] on span "Enviar plantilla" at bounding box center [370, 264] width 33 height 5
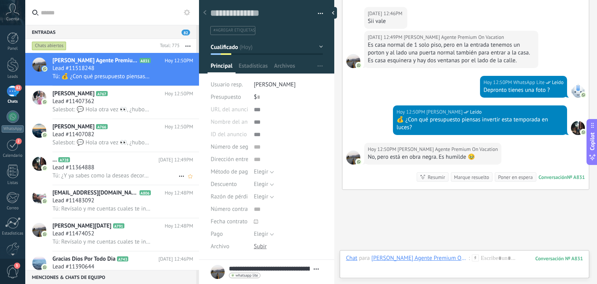
scroll to position [852, 0]
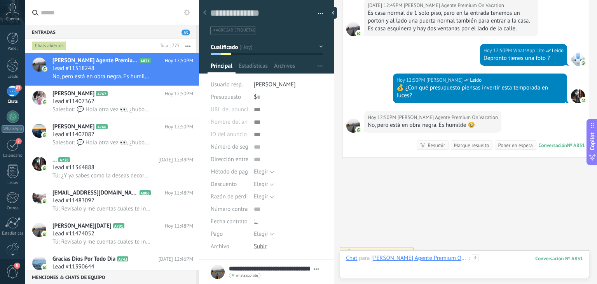
click at [483, 254] on div at bounding box center [464, 265] width 237 height 23
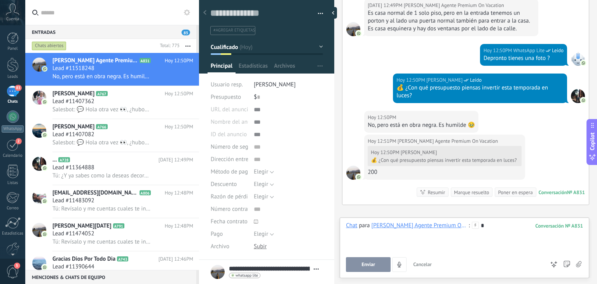
scroll to position [899, 0]
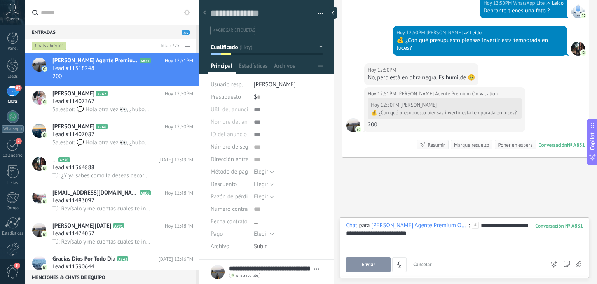
click at [384, 263] on button "Enviar" at bounding box center [368, 264] width 45 height 15
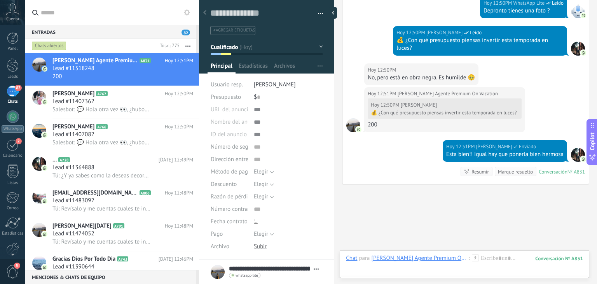
scroll to position [925, 0]
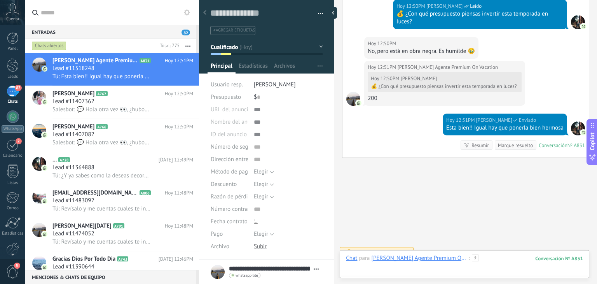
click at [500, 264] on div at bounding box center [464, 265] width 237 height 23
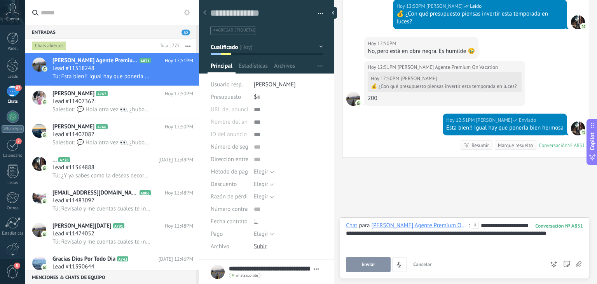
click at [532, 235] on div "**********" at bounding box center [464, 237] width 237 height 30
click at [361, 271] on button "Enviar" at bounding box center [368, 264] width 45 height 15
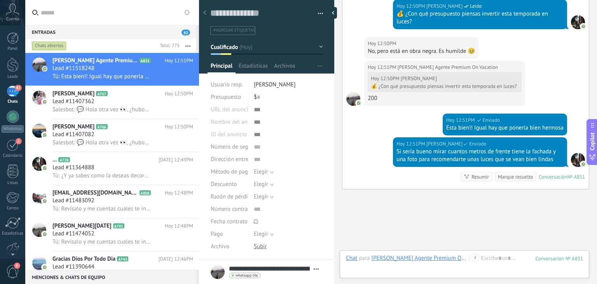
scroll to position [957, 0]
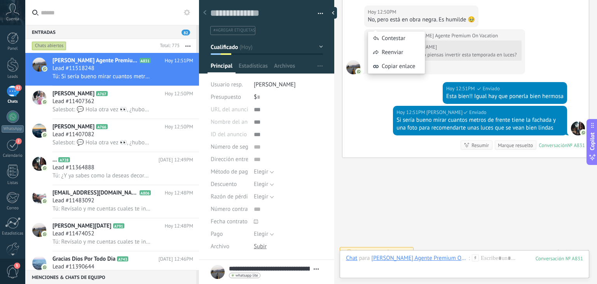
click at [376, 24] on body ".abccls-1,.abccls-2{fill-rule:evenodd}.abccls-2{fill:#fff} .abfcls-1{fill:none}…" at bounding box center [298, 142] width 597 height 284
click at [376, 32] on div "Hoy 12:51PM" at bounding box center [383, 36] width 30 height 8
click at [409, 32] on span "[PERSON_NAME] Agente Premium On Vacation" at bounding box center [448, 36] width 100 height 8
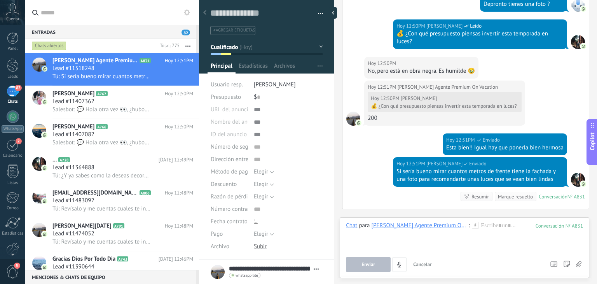
scroll to position [904, 0]
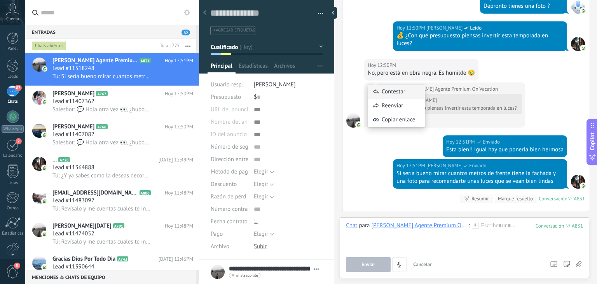
click at [392, 89] on div "Contestar" at bounding box center [396, 92] width 57 height 14
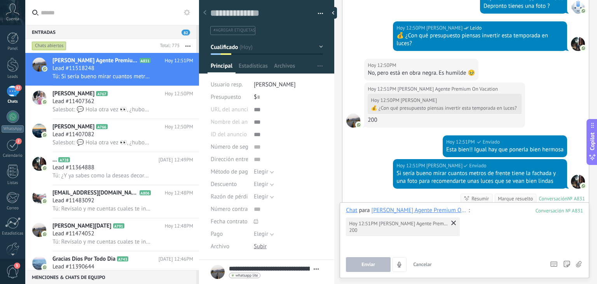
scroll to position [957, 0]
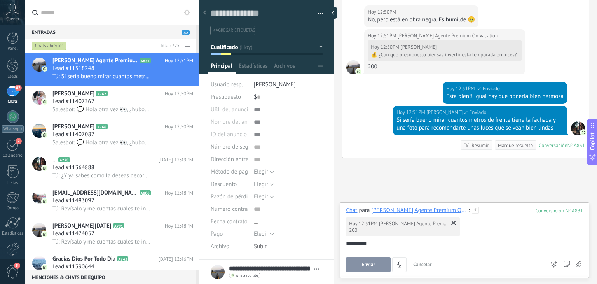
click at [369, 264] on span "Enviar" at bounding box center [369, 264] width 14 height 5
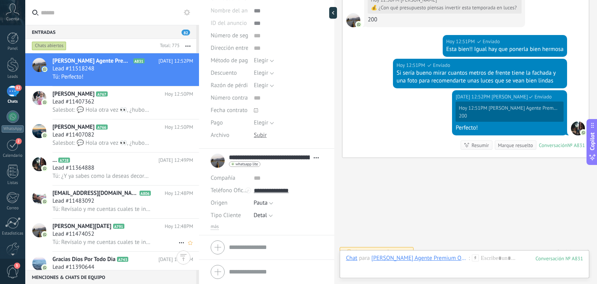
scroll to position [92, 0]
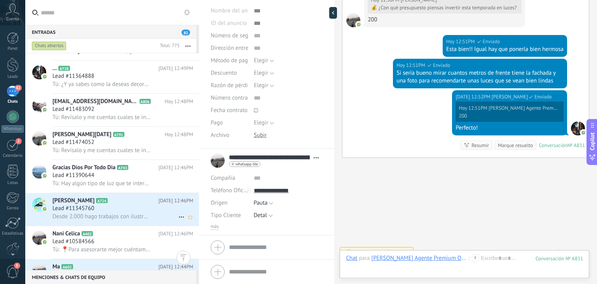
click at [109, 212] on div "Lead #11345760" at bounding box center [122, 209] width 141 height 8
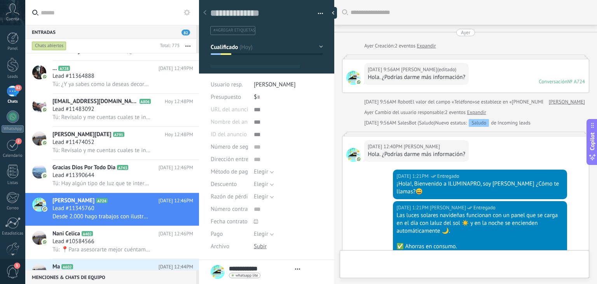
type textarea "**********"
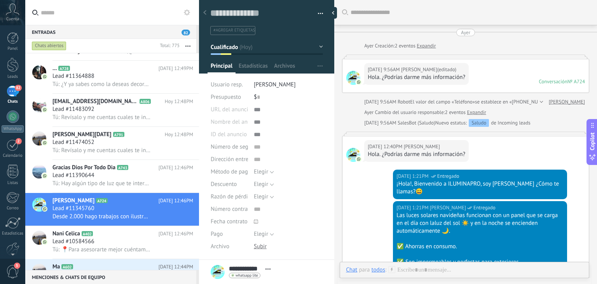
scroll to position [629, 0]
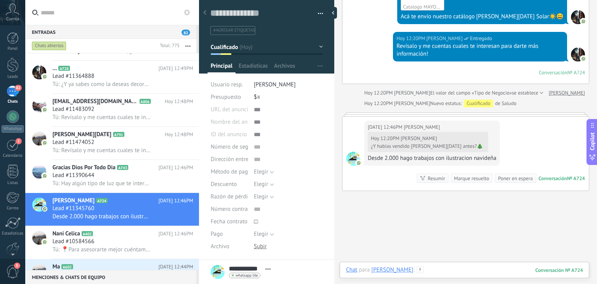
click at [450, 271] on div at bounding box center [464, 277] width 237 height 23
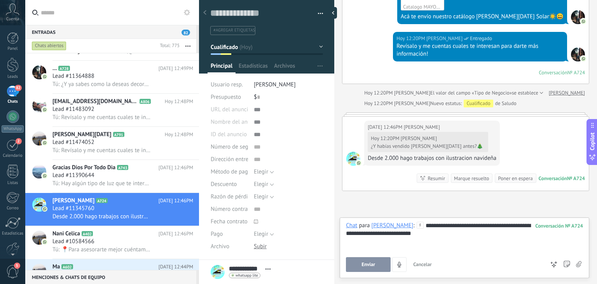
click at [370, 262] on span "Enviar" at bounding box center [369, 264] width 14 height 5
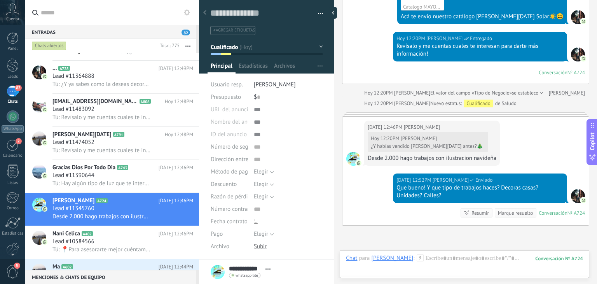
scroll to position [697, 0]
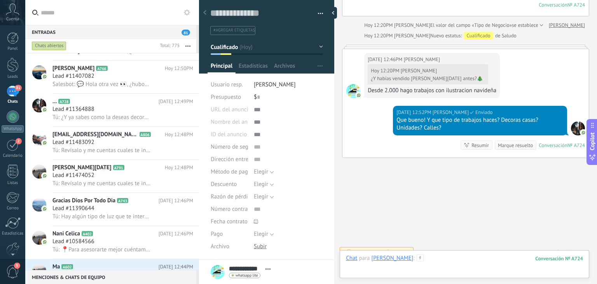
click at [439, 256] on div at bounding box center [464, 265] width 237 height 23
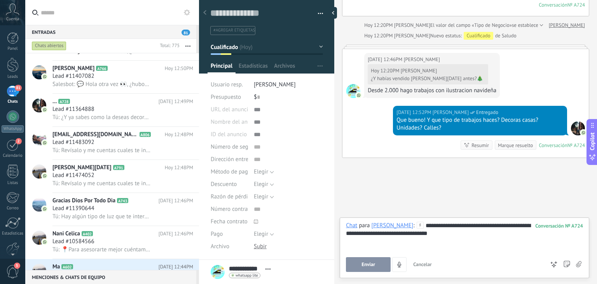
click at [378, 264] on button "Enviar" at bounding box center [368, 264] width 45 height 15
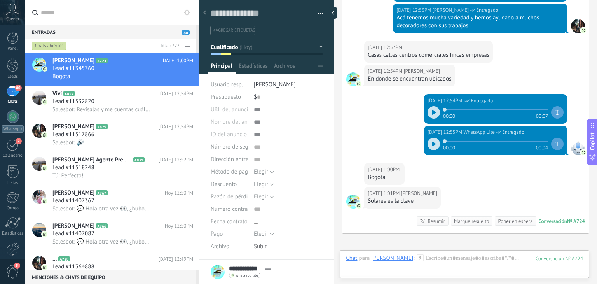
scroll to position [907, 0]
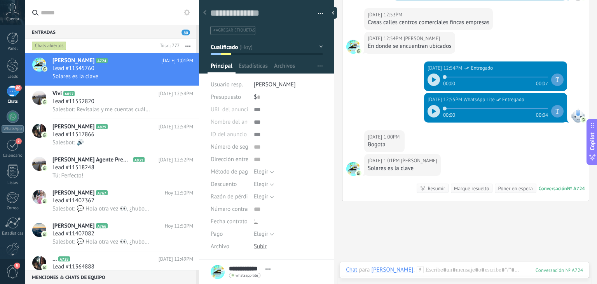
click at [431, 159] on div "Hoy 1:01PM Julio Lozada Solares es la clave Conversación № A724 Conversación № …" at bounding box center [466, 177] width 247 height 47
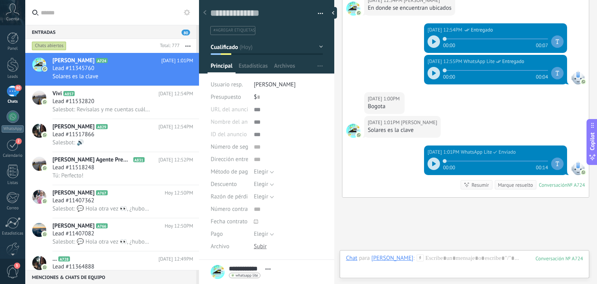
scroll to position [941, 0]
